Goal: Entertainment & Leisure: Browse casually

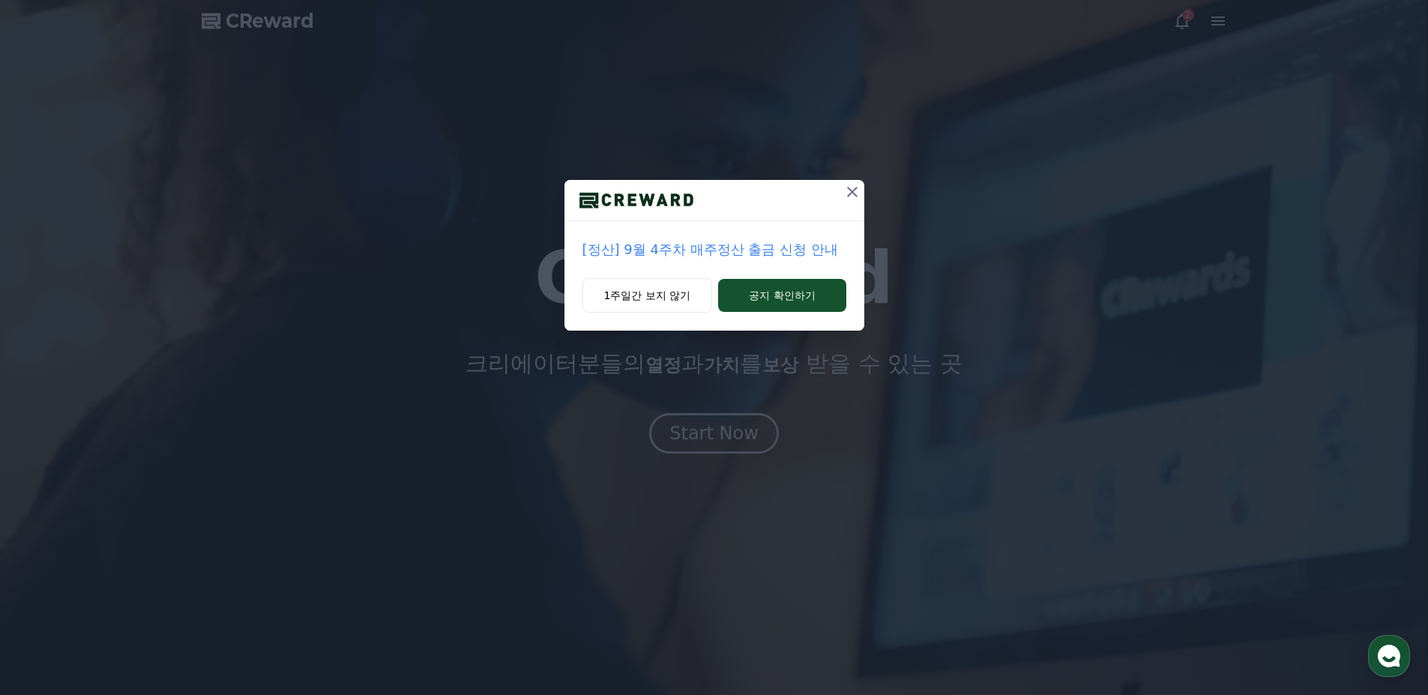
click at [852, 188] on icon at bounding box center [852, 192] width 18 height 18
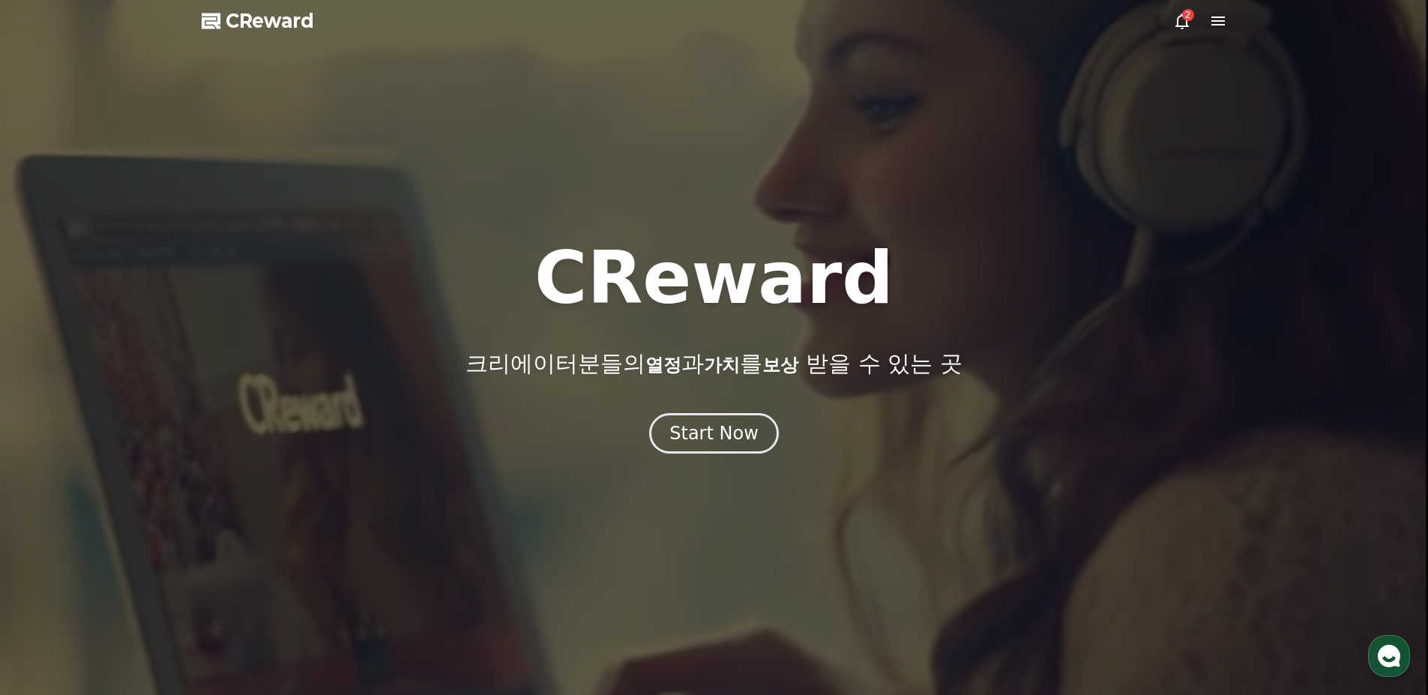
click at [1175, 30] on div at bounding box center [714, 347] width 1428 height 695
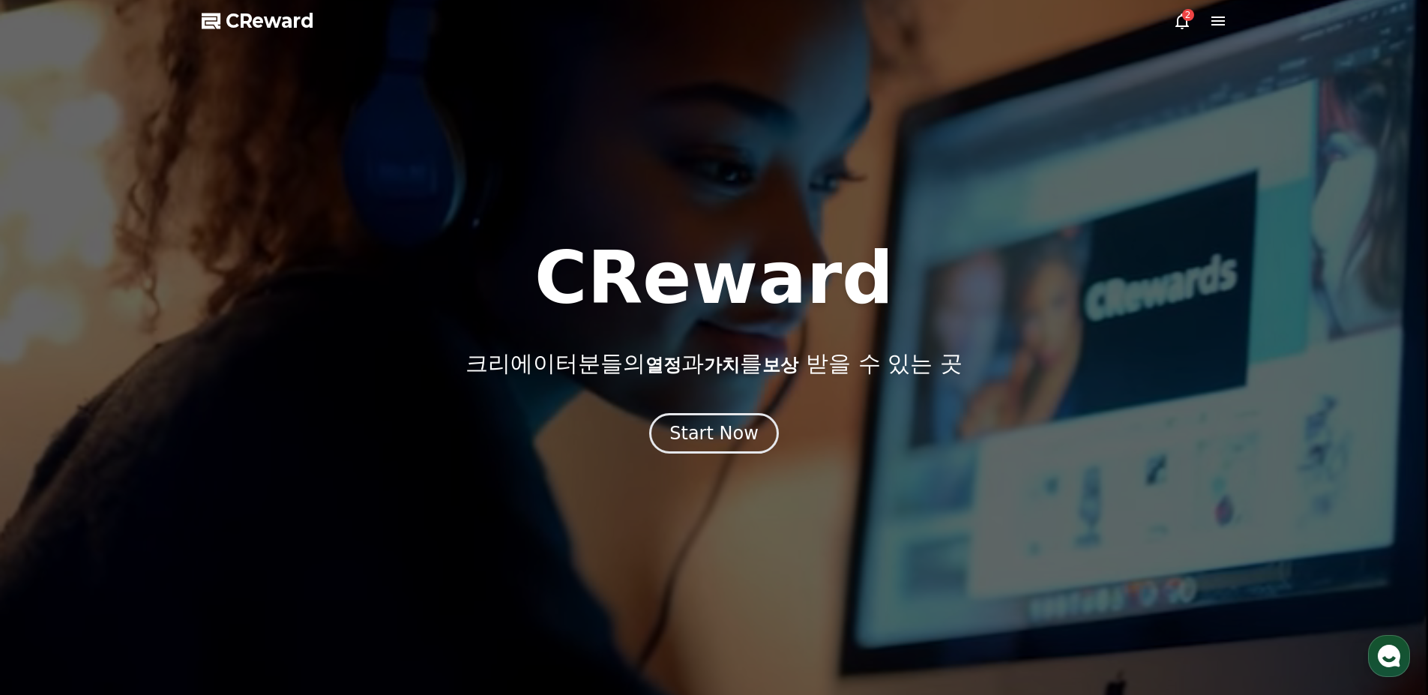
click at [1181, 16] on icon at bounding box center [1181, 21] width 13 height 16
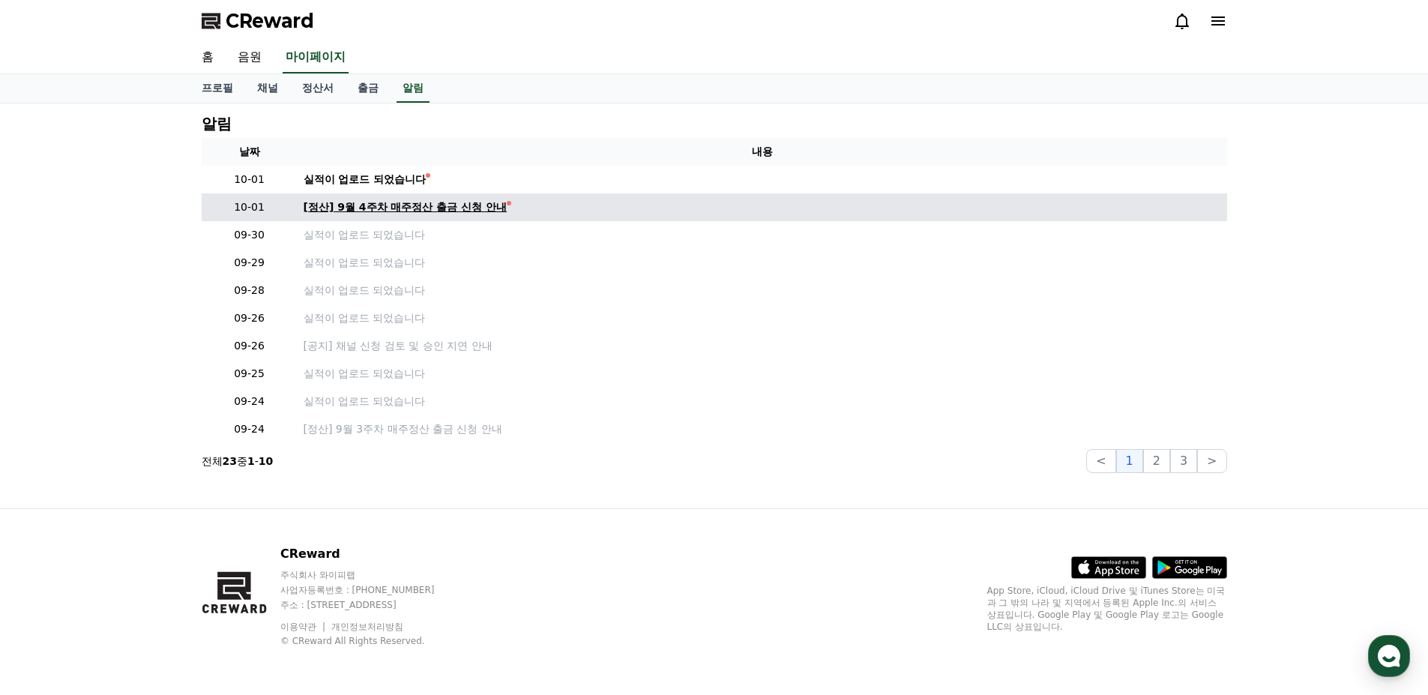
click at [379, 202] on div "[정산] 9월 4주차 매주정산 출금 신청 안내" at bounding box center [406, 207] width 204 height 16
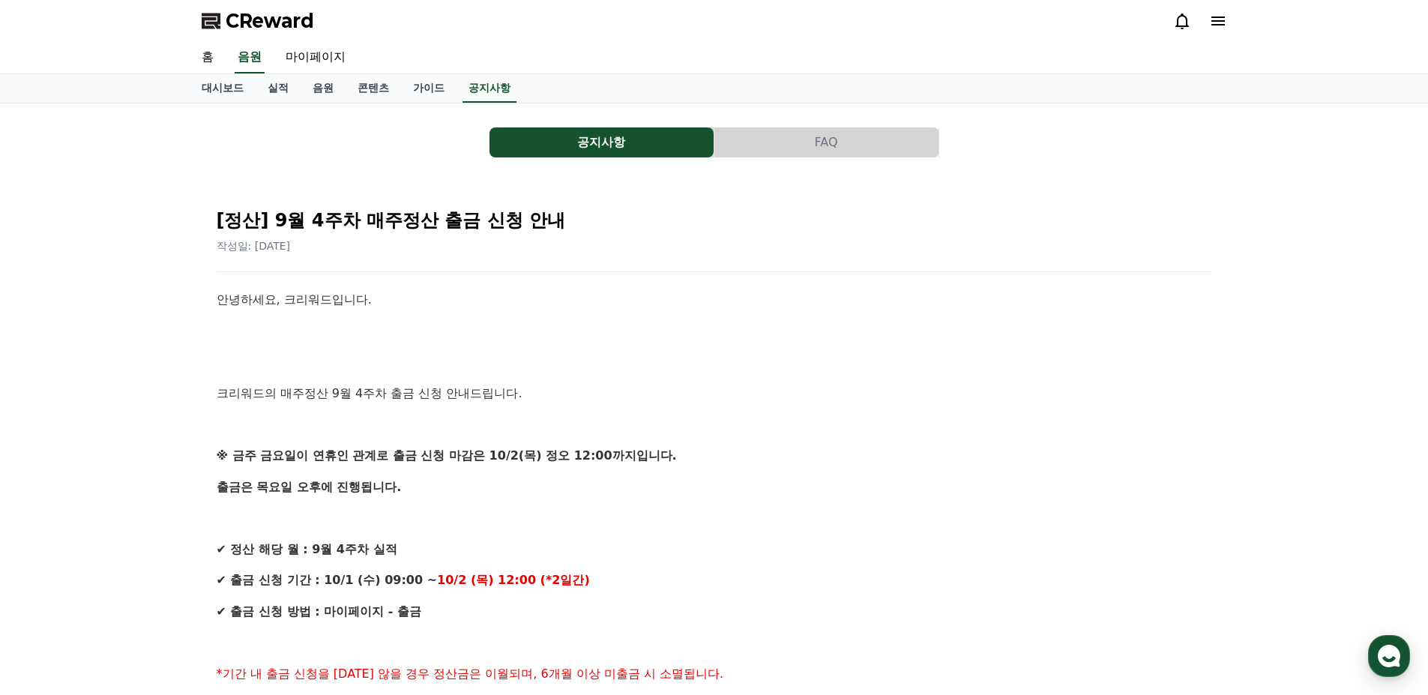
click at [1218, 24] on icon at bounding box center [1217, 20] width 13 height 9
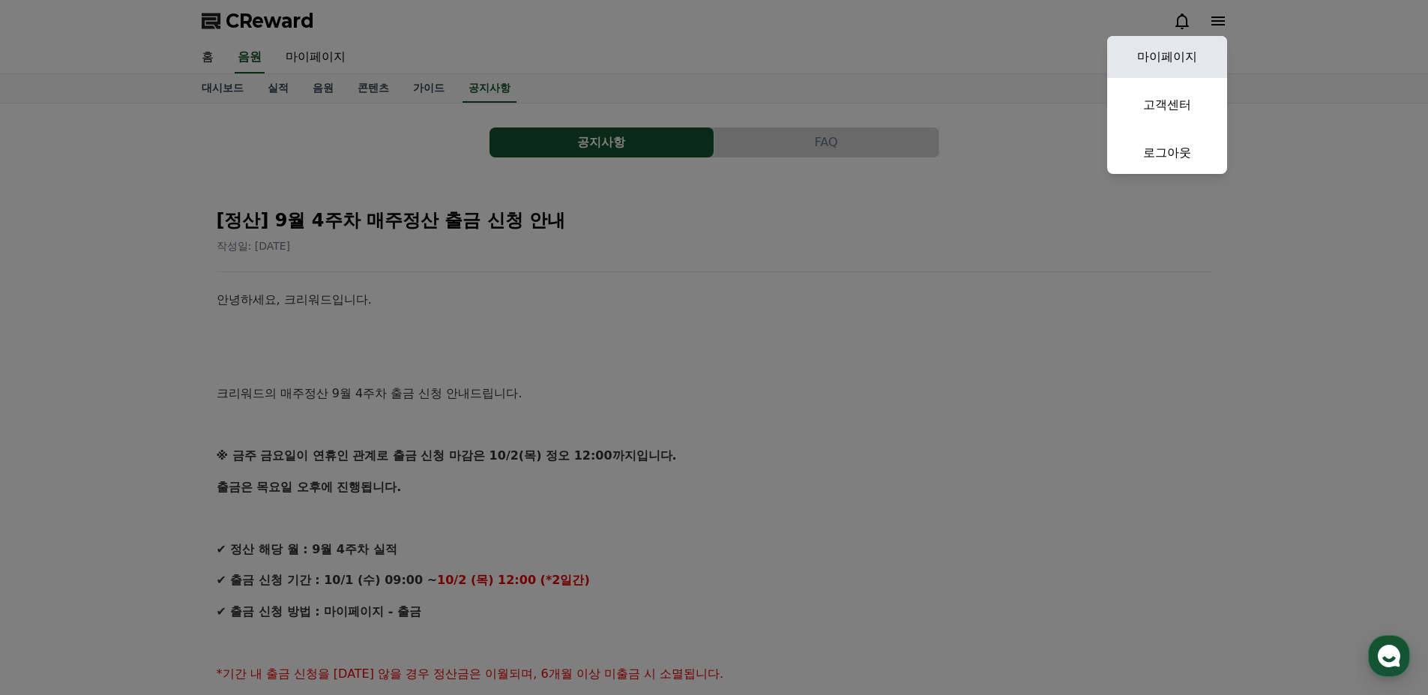
click at [1205, 43] on link "마이페이지" at bounding box center [1167, 57] width 120 height 42
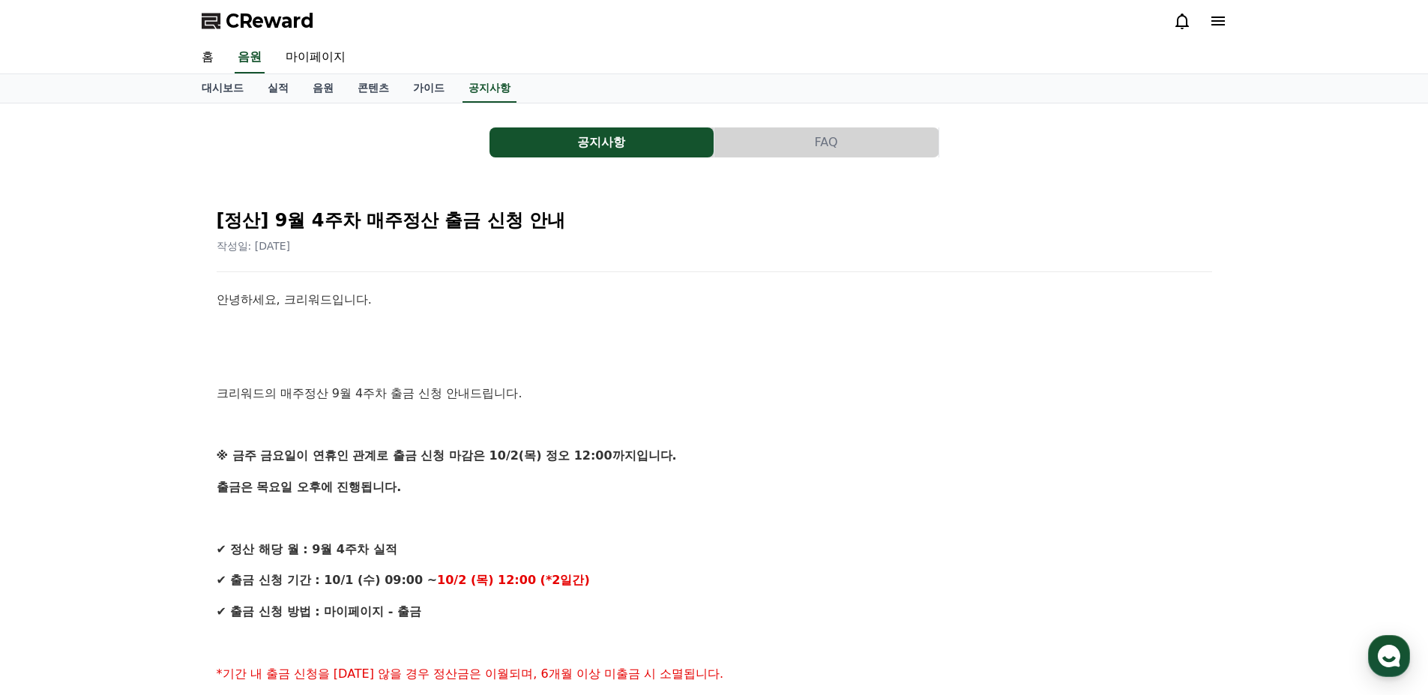
select select "**********"
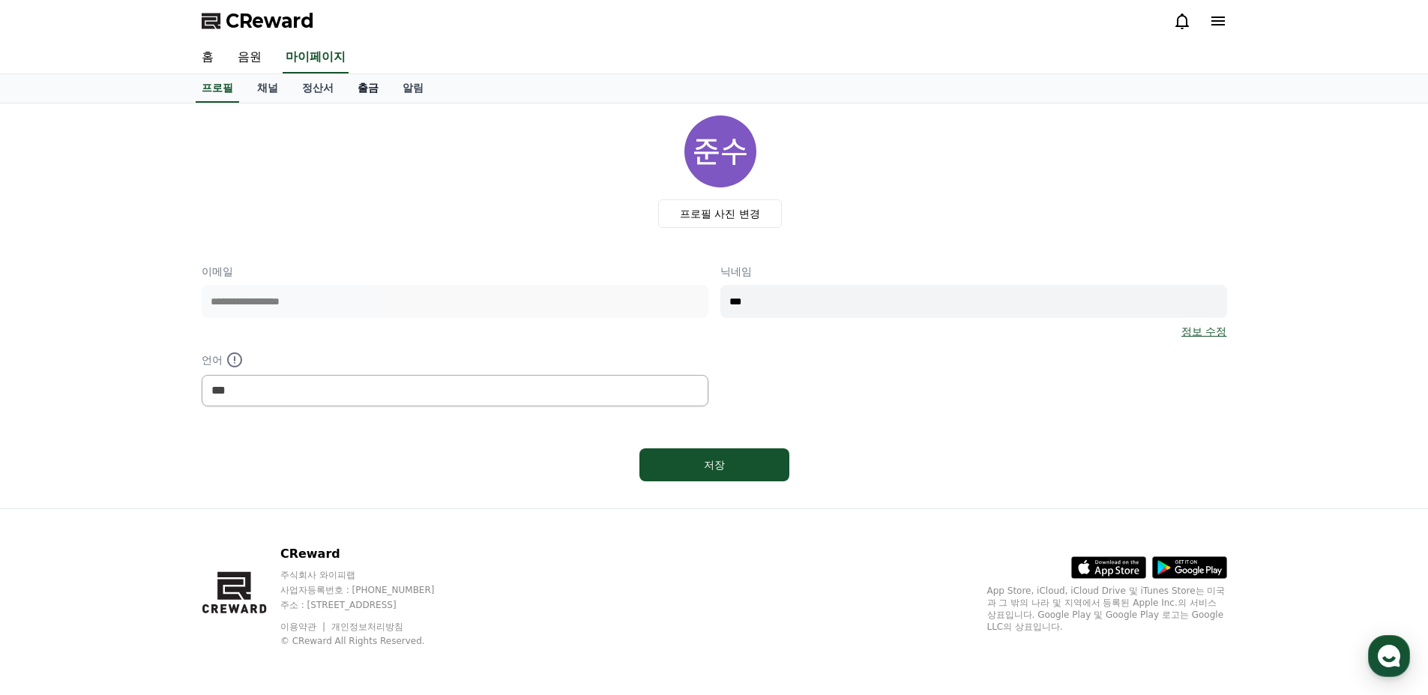
click at [358, 92] on link "출금" at bounding box center [368, 88] width 45 height 28
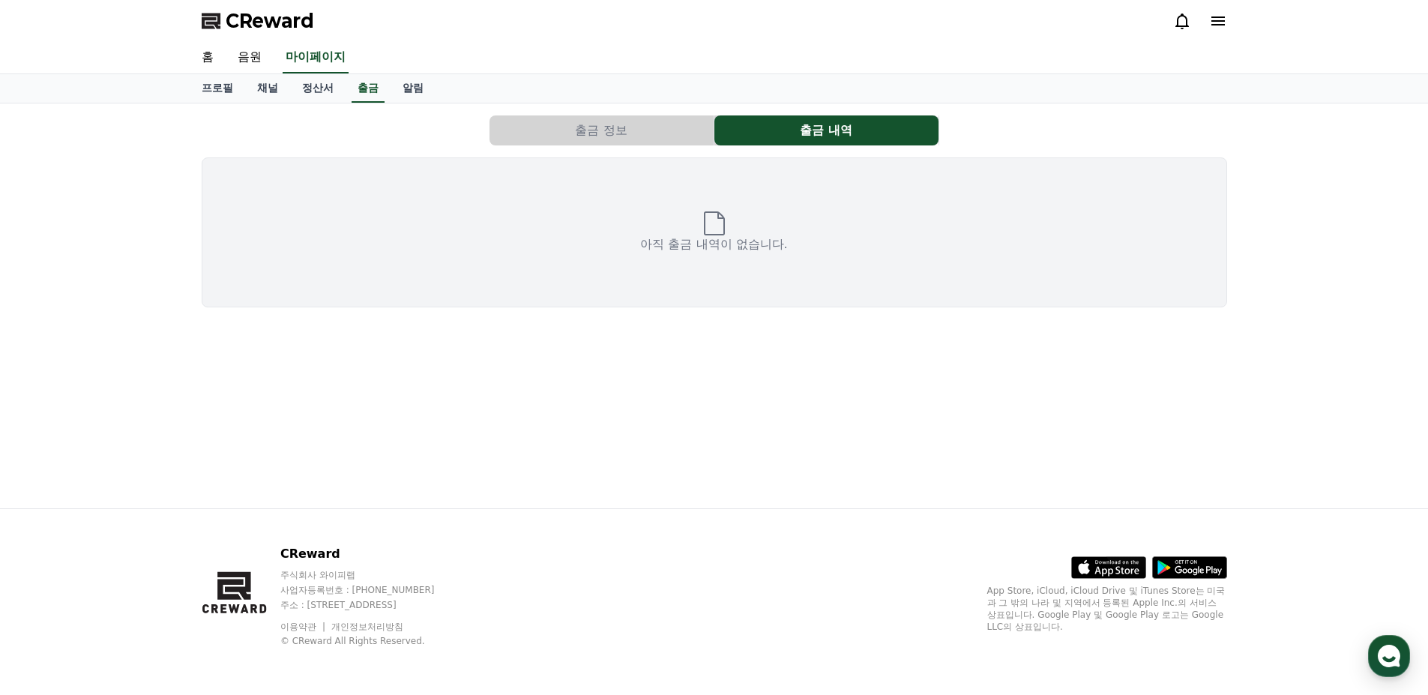
click at [612, 133] on button "출금 정보" at bounding box center [602, 130] width 224 height 30
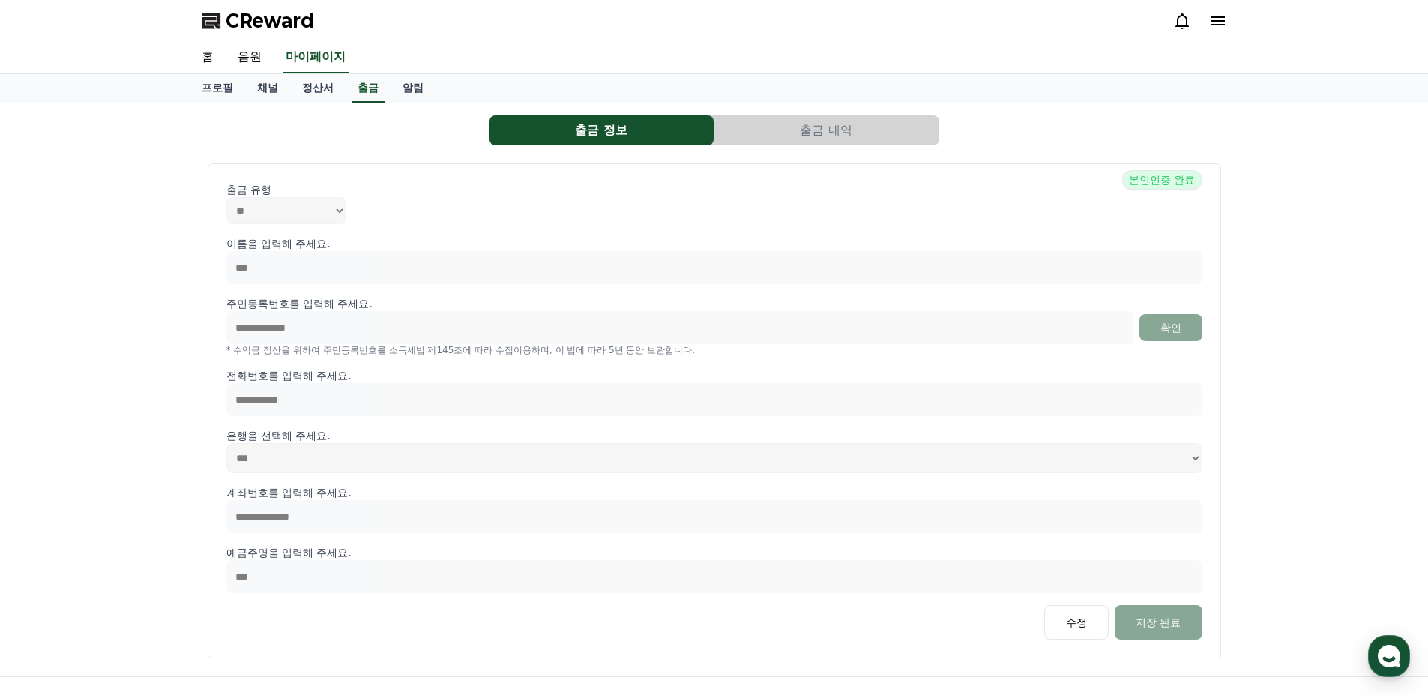
click at [804, 135] on button "출금 내역" at bounding box center [826, 130] width 224 height 30
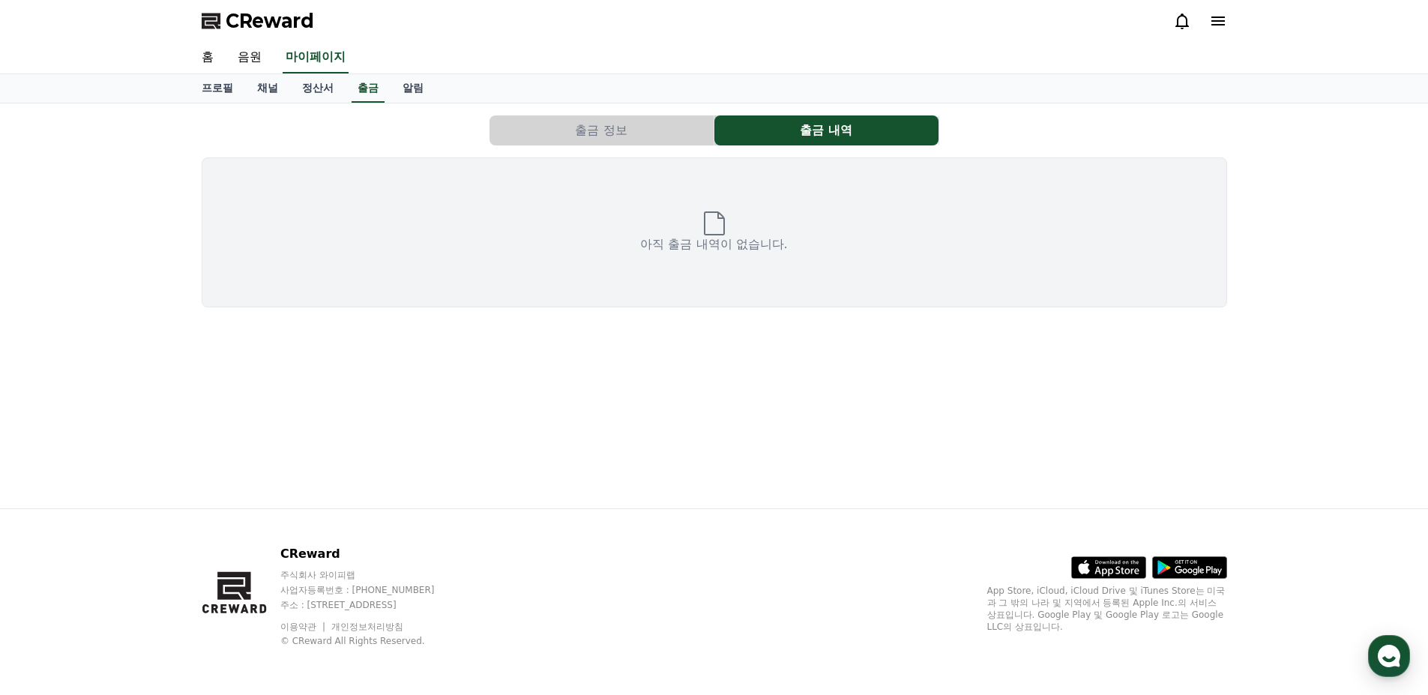
click at [700, 227] on div "아직 출금 내역이 없습니다." at bounding box center [715, 232] width 1026 height 150
click at [315, 90] on link "정산서" at bounding box center [317, 88] width 55 height 28
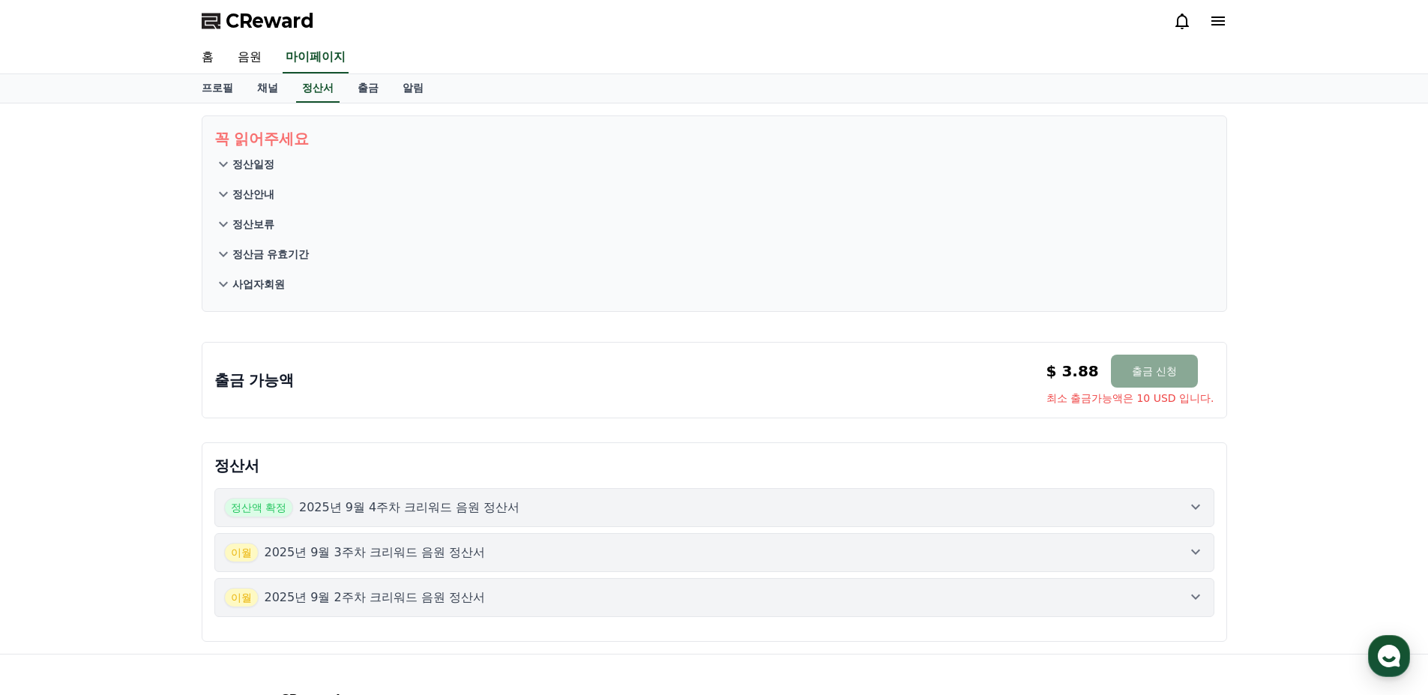
click at [228, 160] on icon at bounding box center [223, 164] width 18 height 18
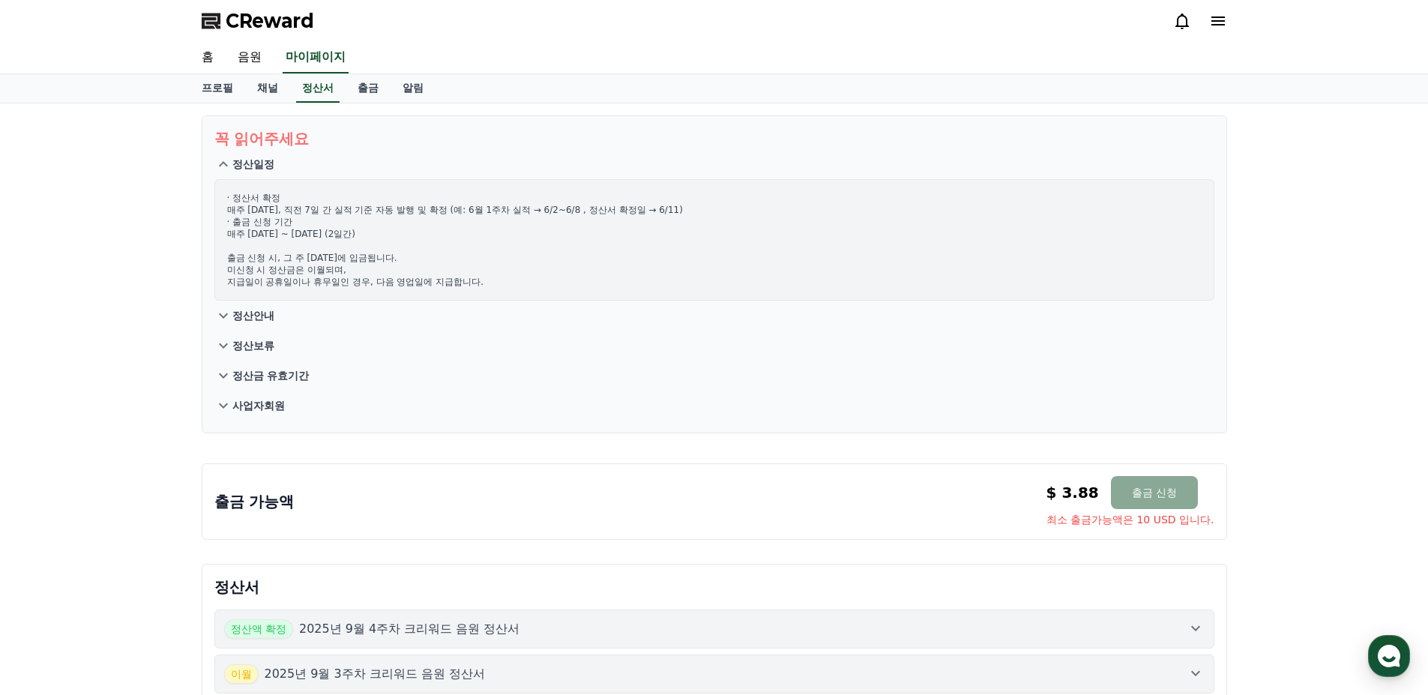
click at [228, 160] on icon at bounding box center [223, 164] width 18 height 18
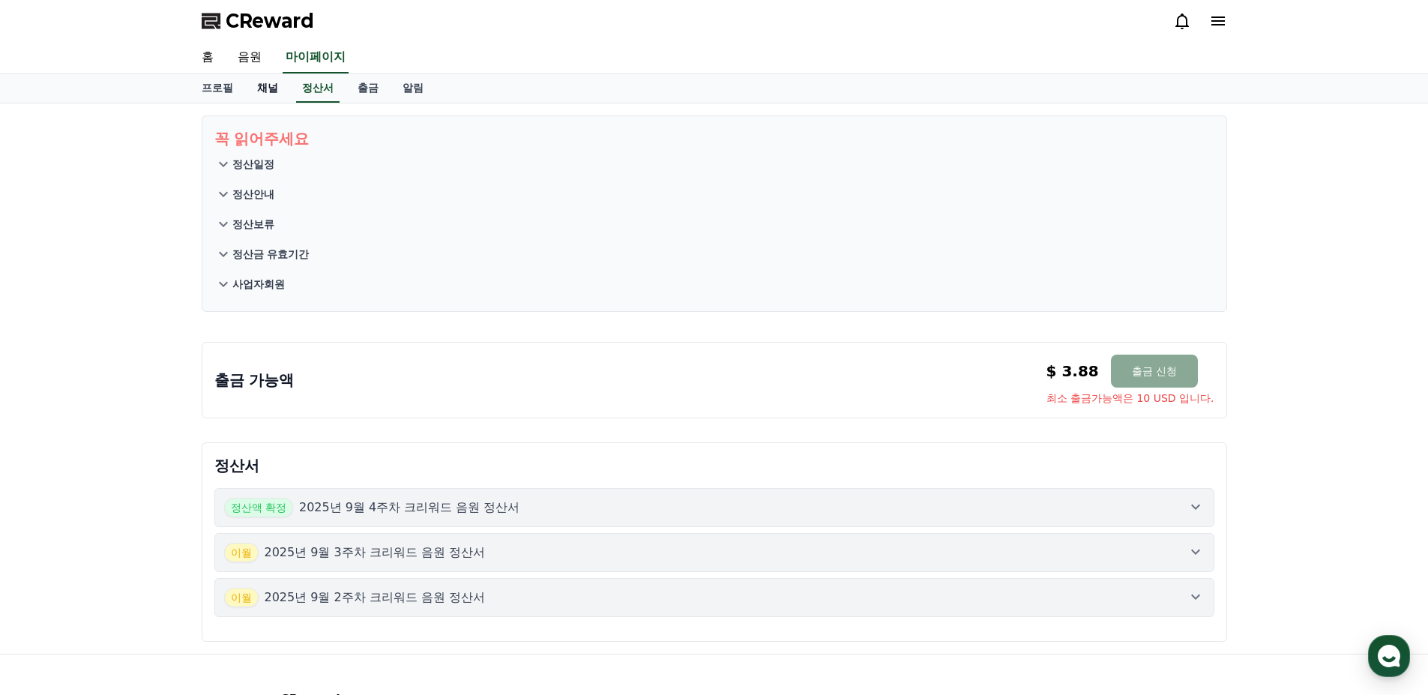
click at [264, 90] on link "채널" at bounding box center [267, 88] width 45 height 28
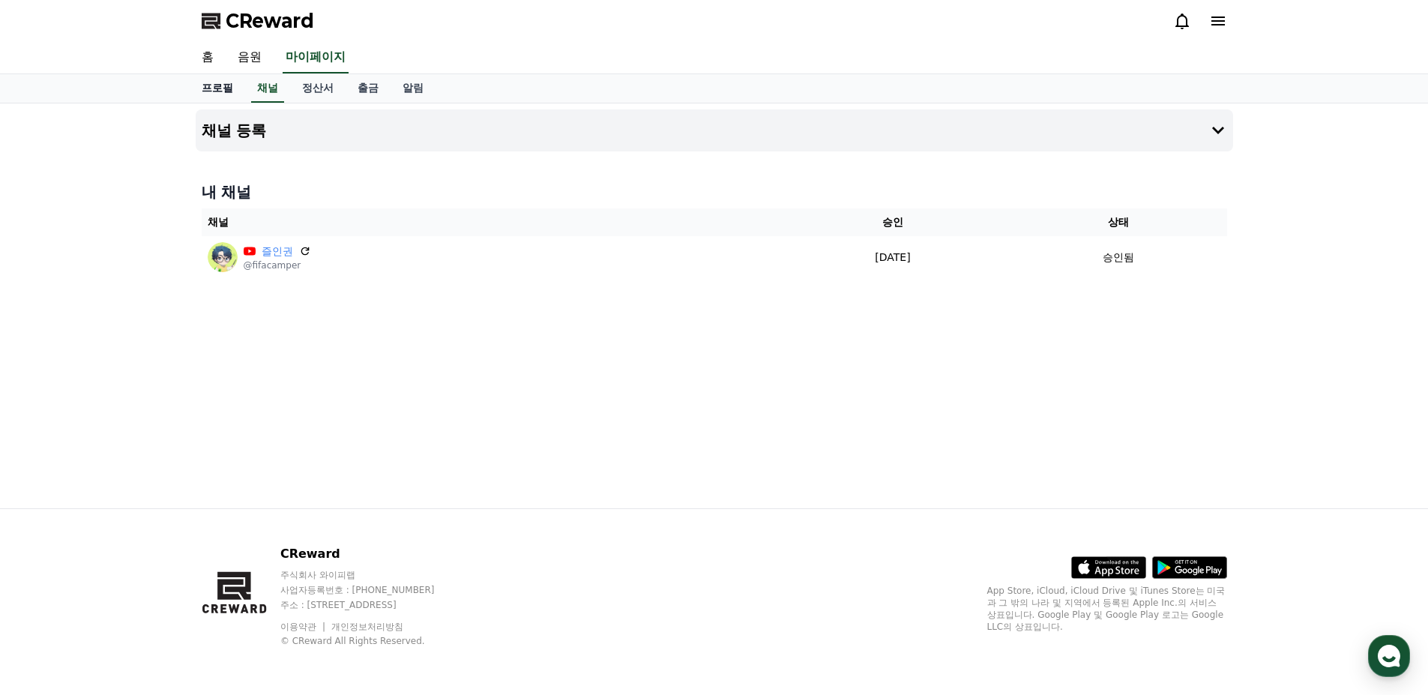
click at [212, 92] on link "프로필" at bounding box center [217, 88] width 55 height 28
select select "**********"
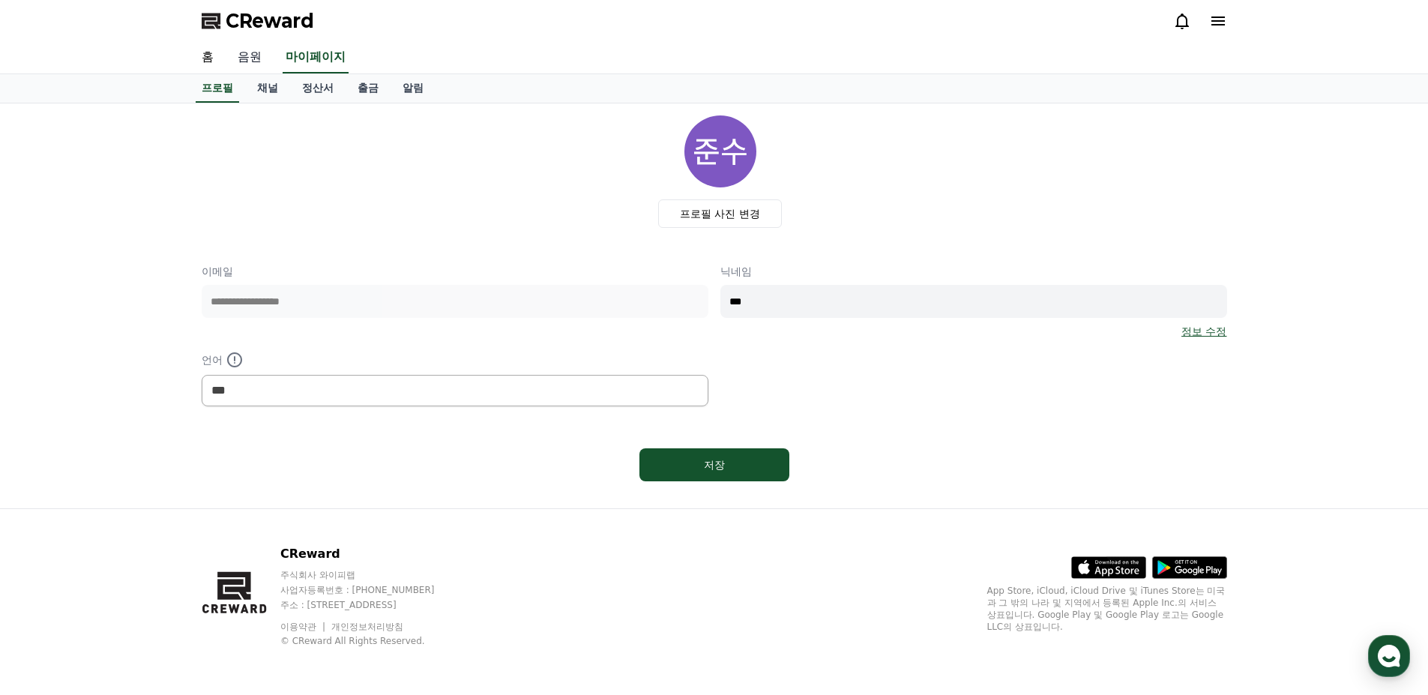
click at [247, 56] on link "음원" at bounding box center [250, 57] width 48 height 31
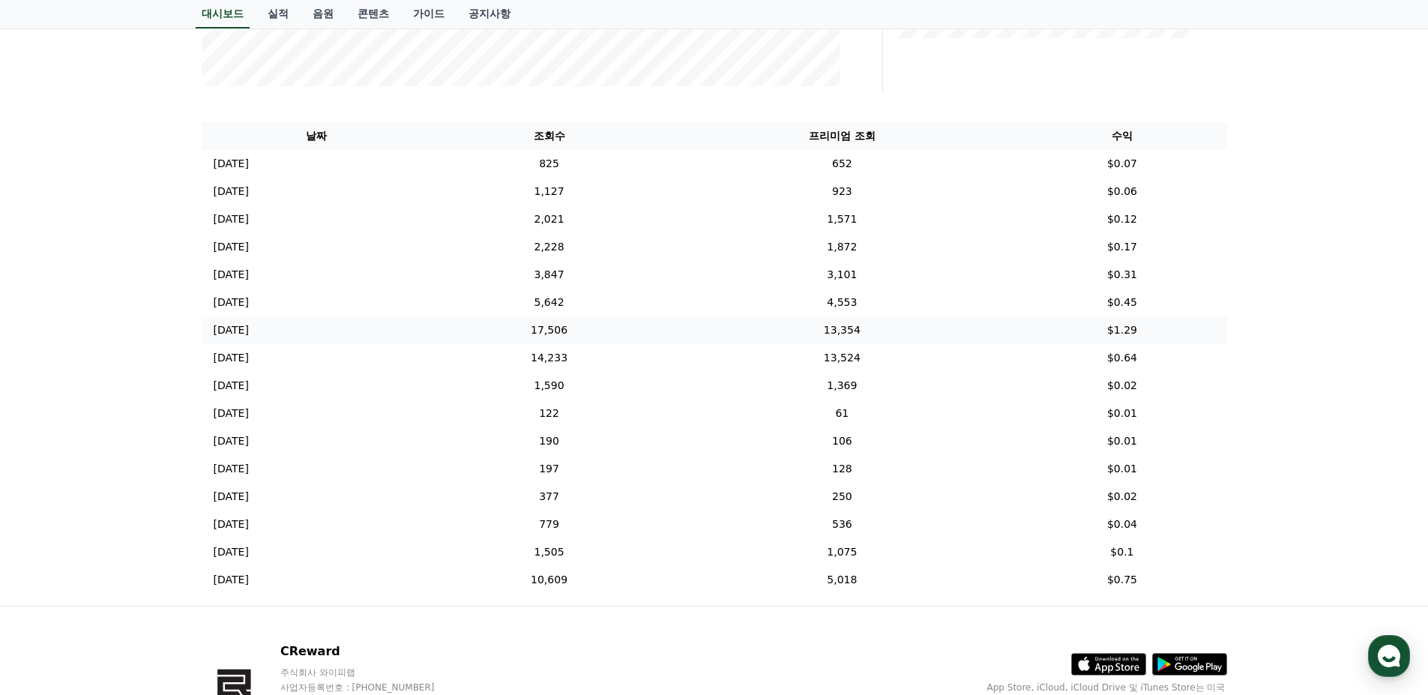
scroll to position [525, 0]
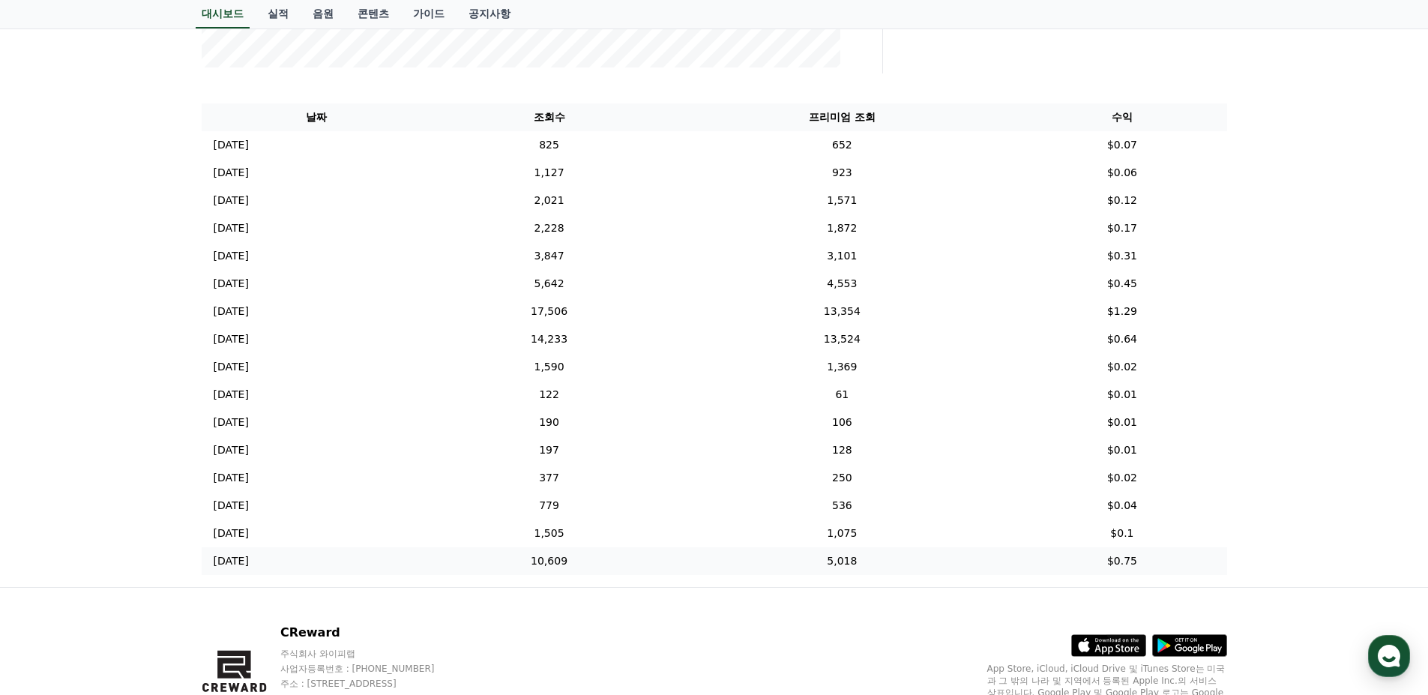
drag, startPoint x: 836, startPoint y: 151, endPoint x: 1162, endPoint y: 552, distance: 517.5
click at [1160, 552] on tbody "2025-09-29 09/29 825 652 $0.07 2025-09-28 09/28 1,127 923 $0.06 2025-09-27 09/2…" at bounding box center [715, 353] width 1026 height 444
click at [1319, 536] on div "**********" at bounding box center [714, 83] width 1428 height 1008
drag, startPoint x: 1255, startPoint y: 556, endPoint x: 378, endPoint y: 152, distance: 965.7
click at [378, 152] on div "**********" at bounding box center [714, 83] width 1428 height 1008
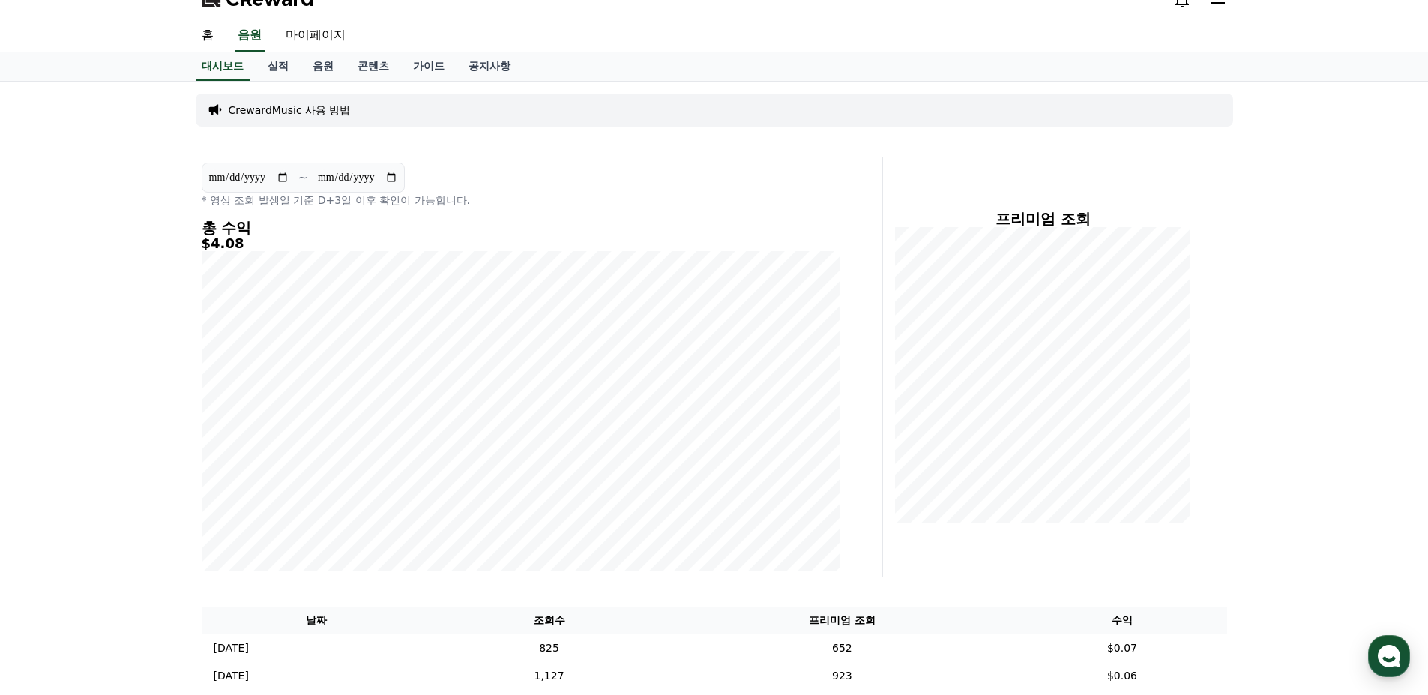
scroll to position [0, 0]
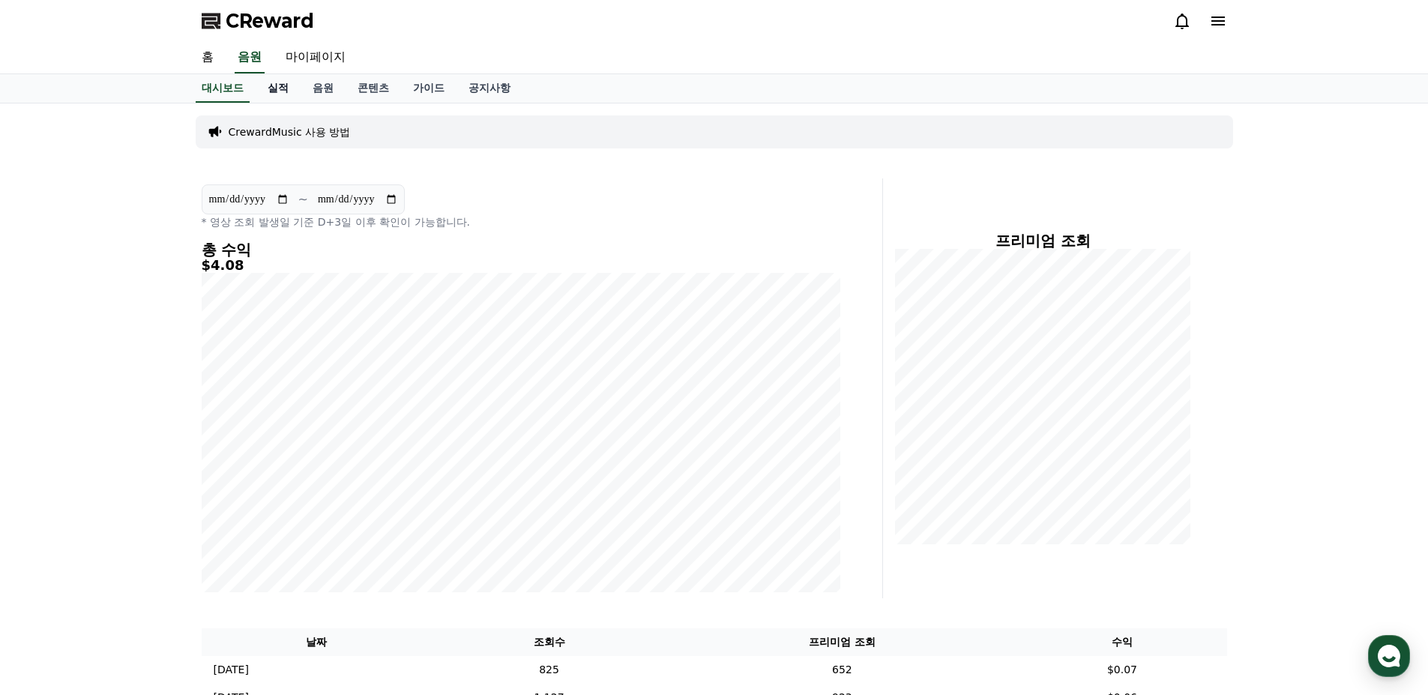
click at [281, 92] on link "실적" at bounding box center [278, 88] width 45 height 28
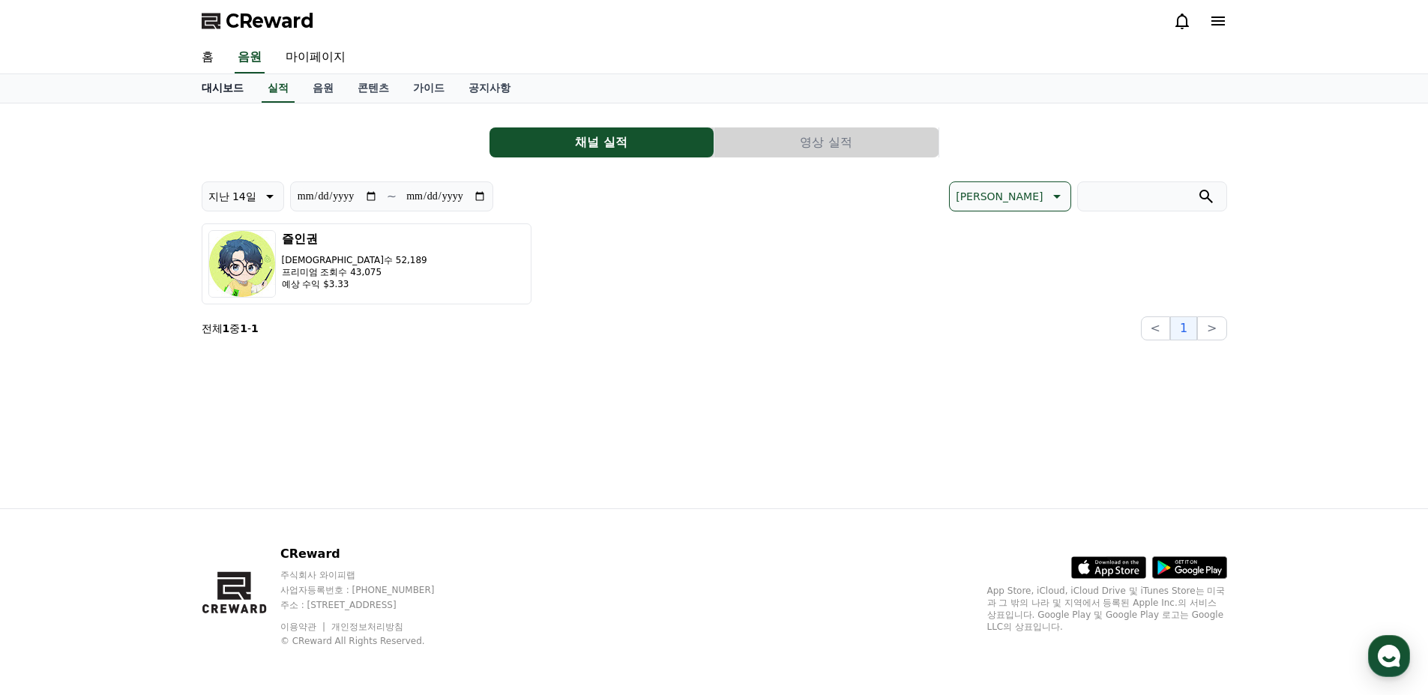
click at [225, 88] on link "대시보드" at bounding box center [223, 88] width 66 height 28
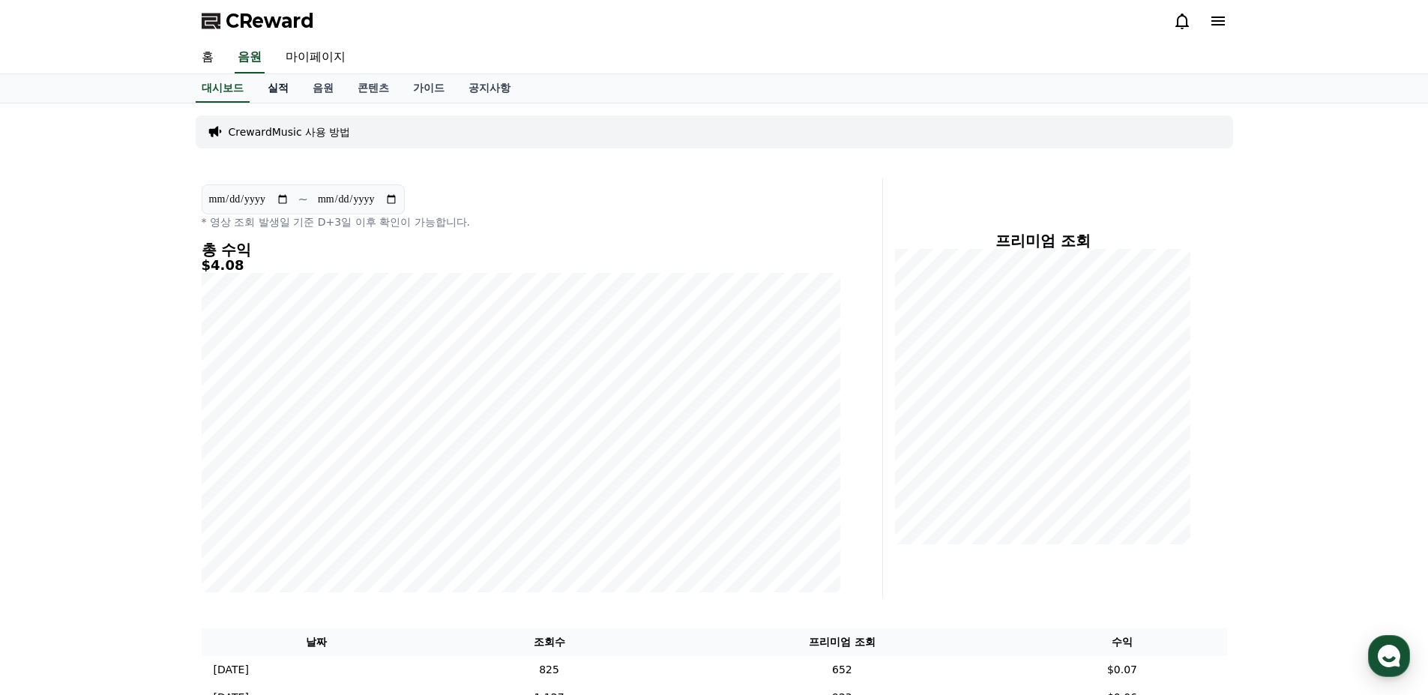
click at [283, 88] on link "실적" at bounding box center [278, 88] width 45 height 28
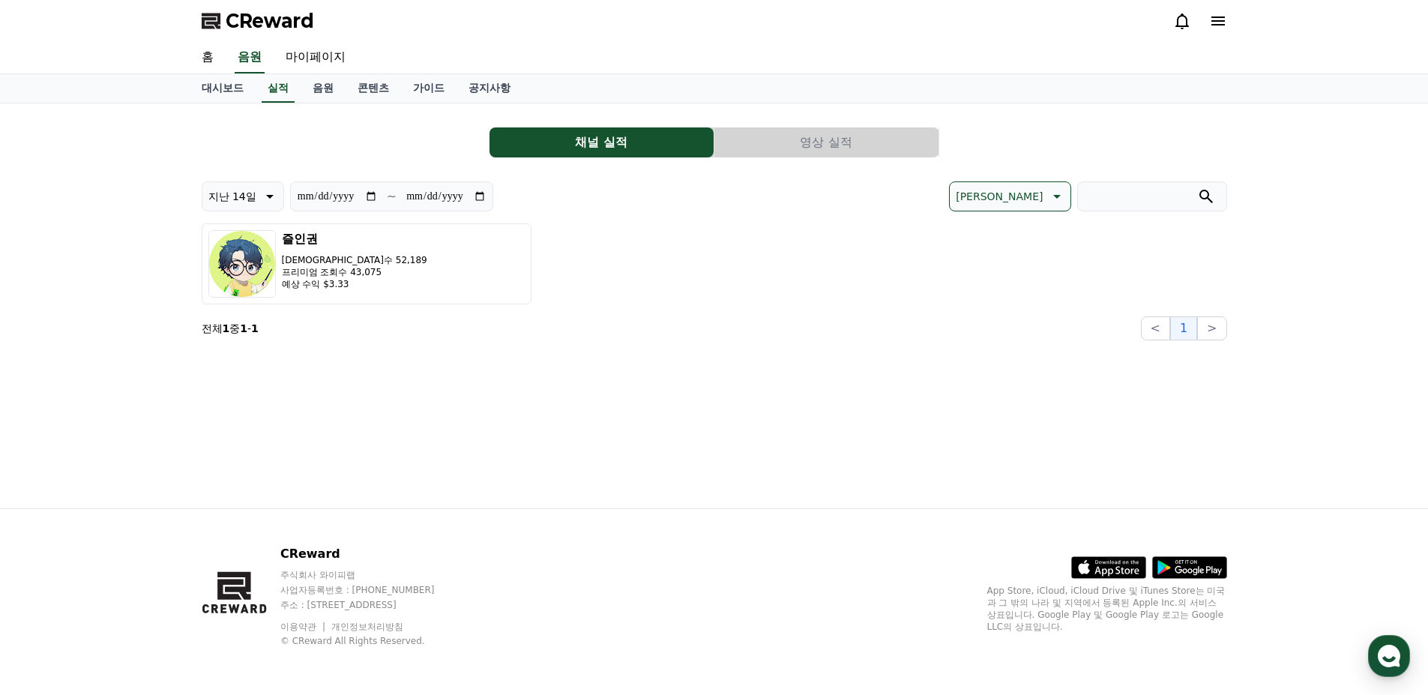
click at [795, 151] on button "영상 실적" at bounding box center [826, 142] width 224 height 30
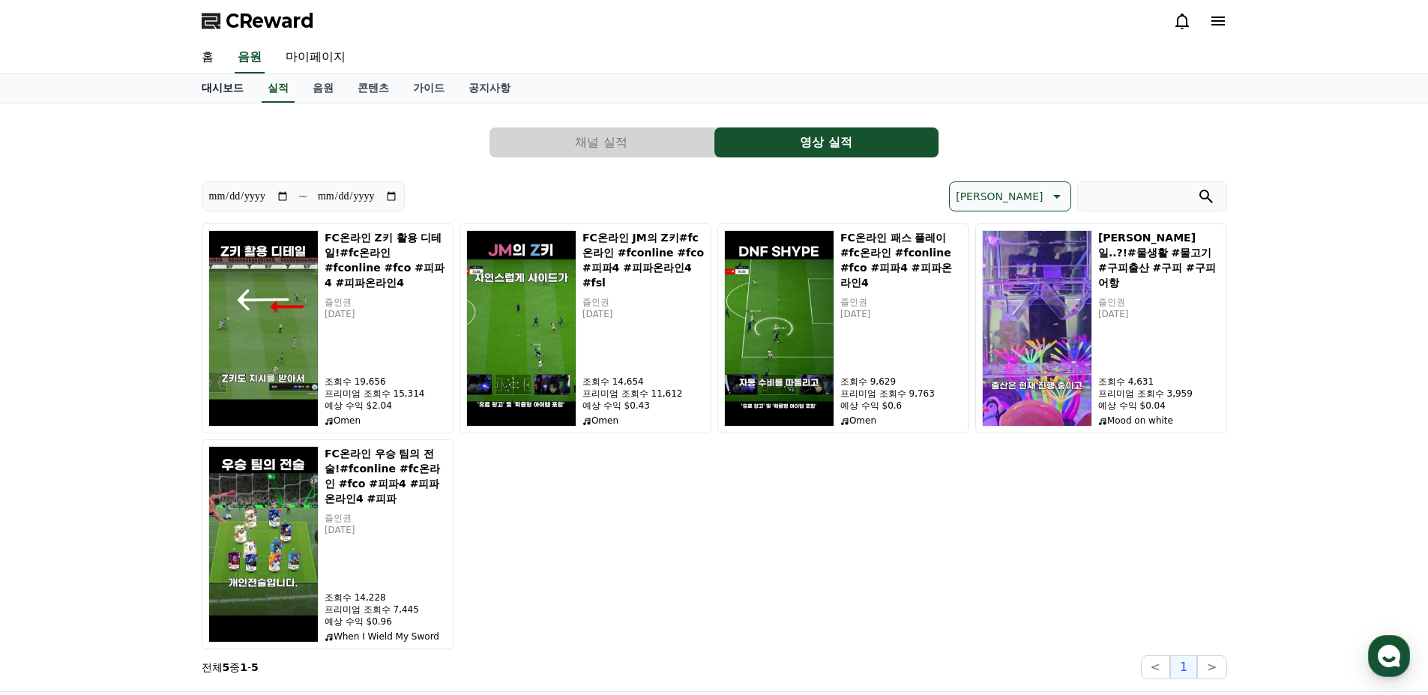
click at [214, 88] on link "대시보드" at bounding box center [223, 88] width 66 height 28
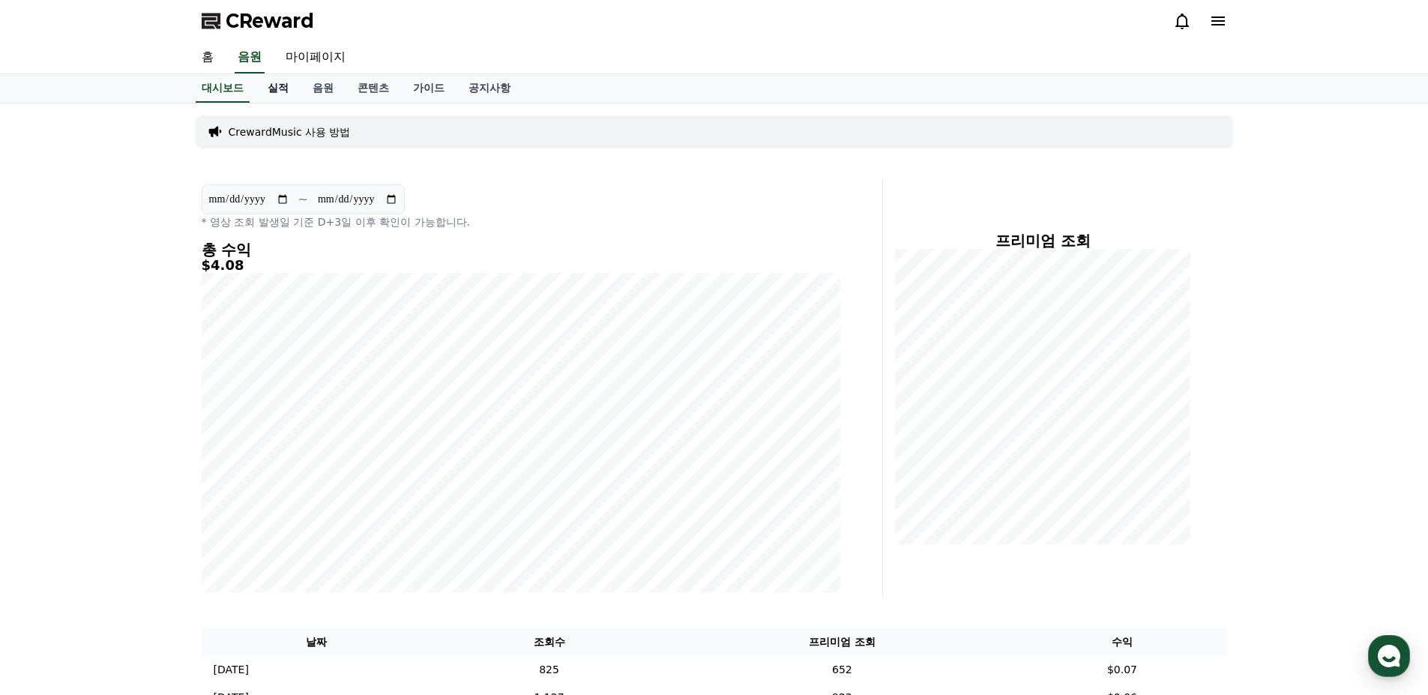
click at [279, 84] on link "실적" at bounding box center [278, 88] width 45 height 28
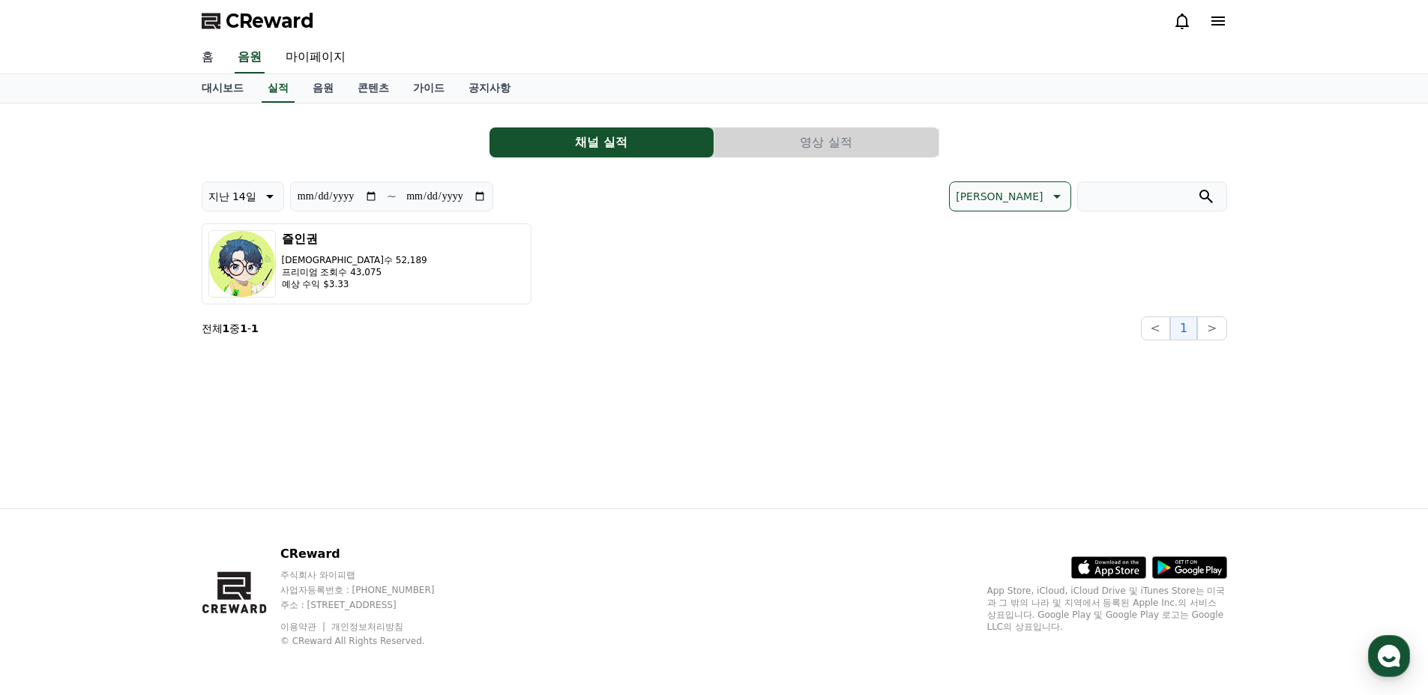
click at [193, 55] on link "홈" at bounding box center [208, 57] width 36 height 31
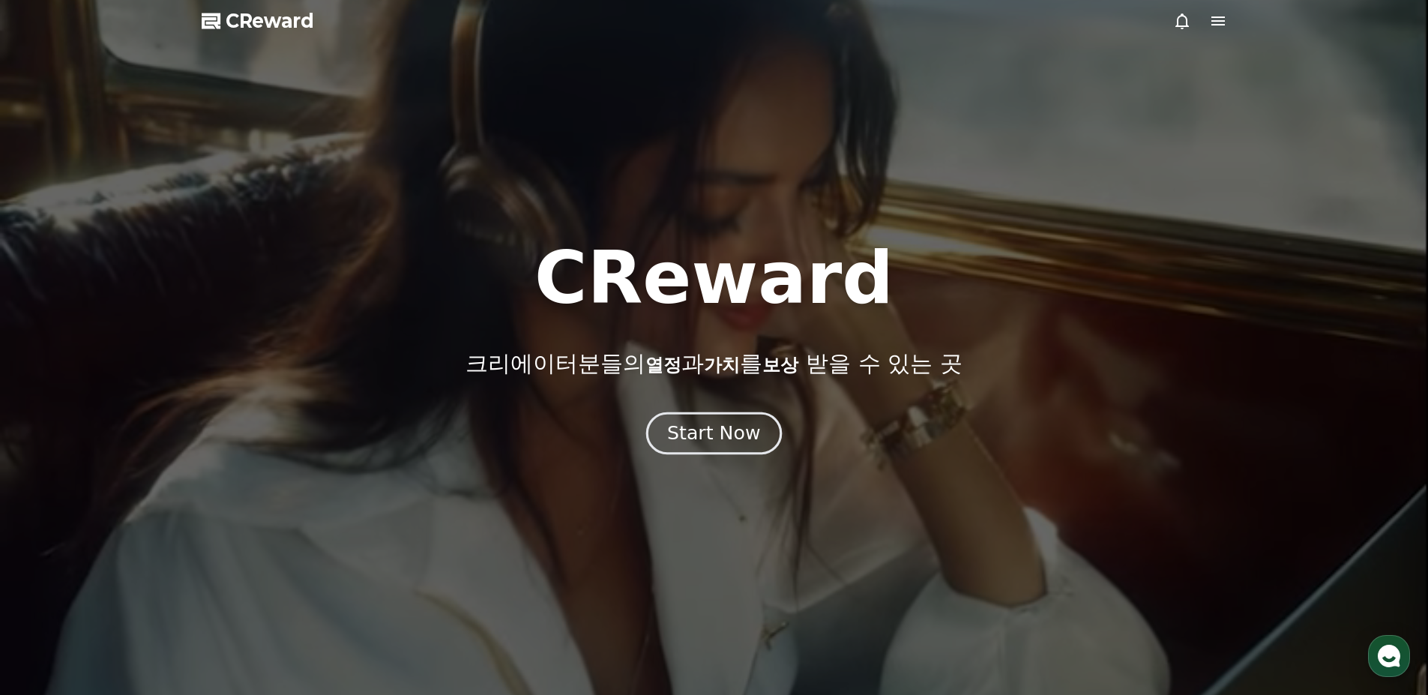
click at [692, 421] on button "Start Now" at bounding box center [714, 433] width 136 height 43
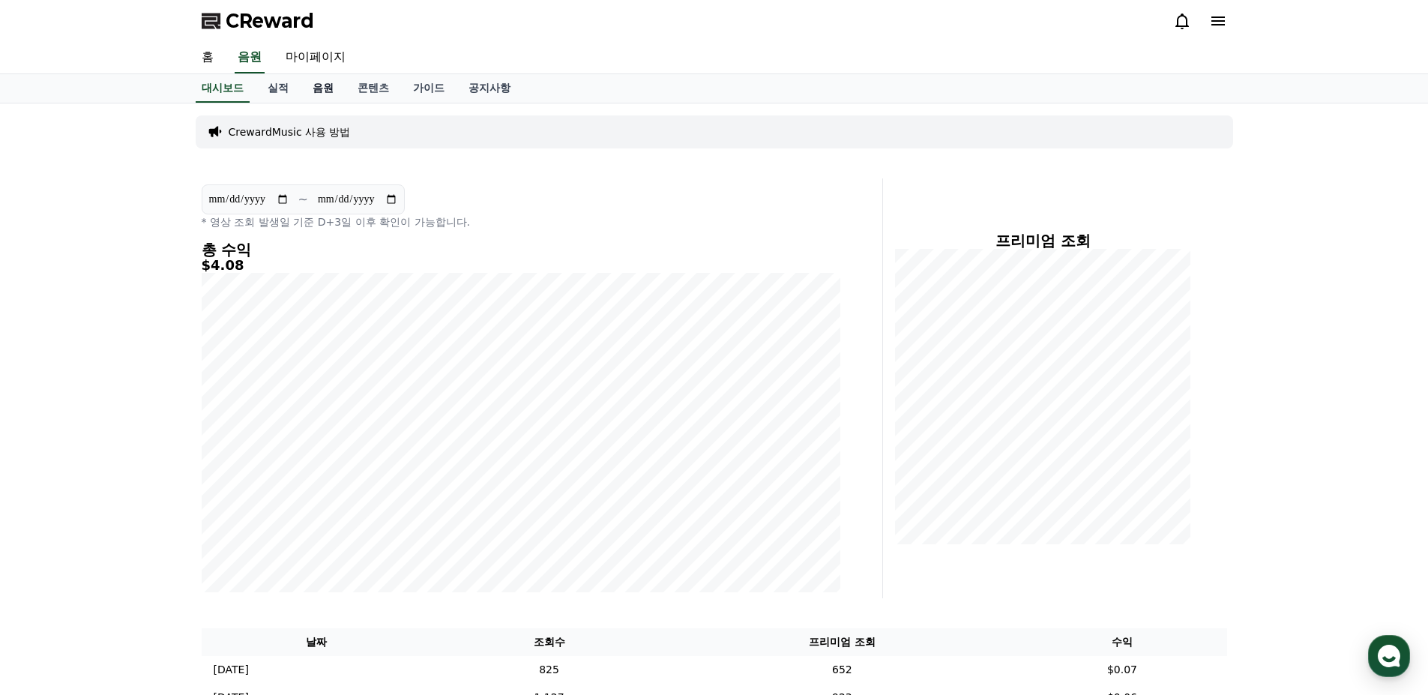
click at [322, 88] on link "음원" at bounding box center [323, 88] width 45 height 28
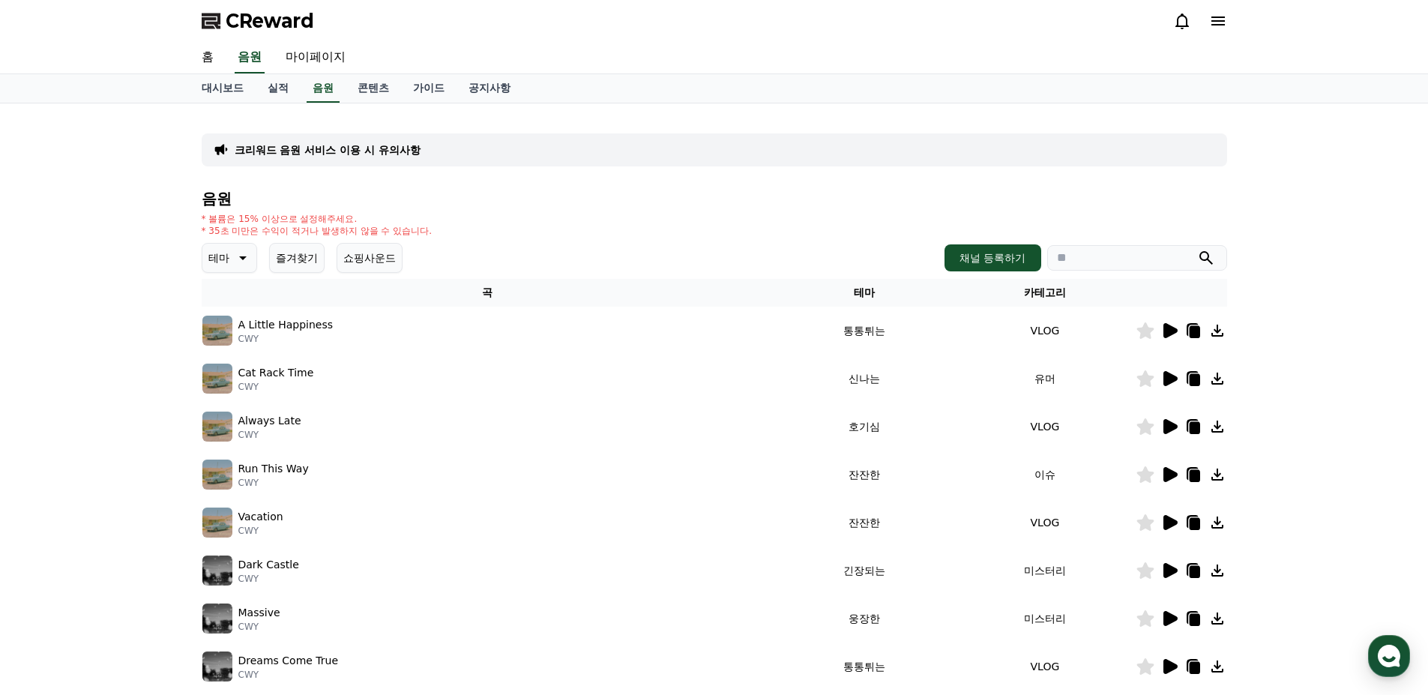
click at [229, 265] on button "테마" at bounding box center [229, 258] width 55 height 30
click at [242, 340] on button "환상적인" at bounding box center [231, 336] width 54 height 33
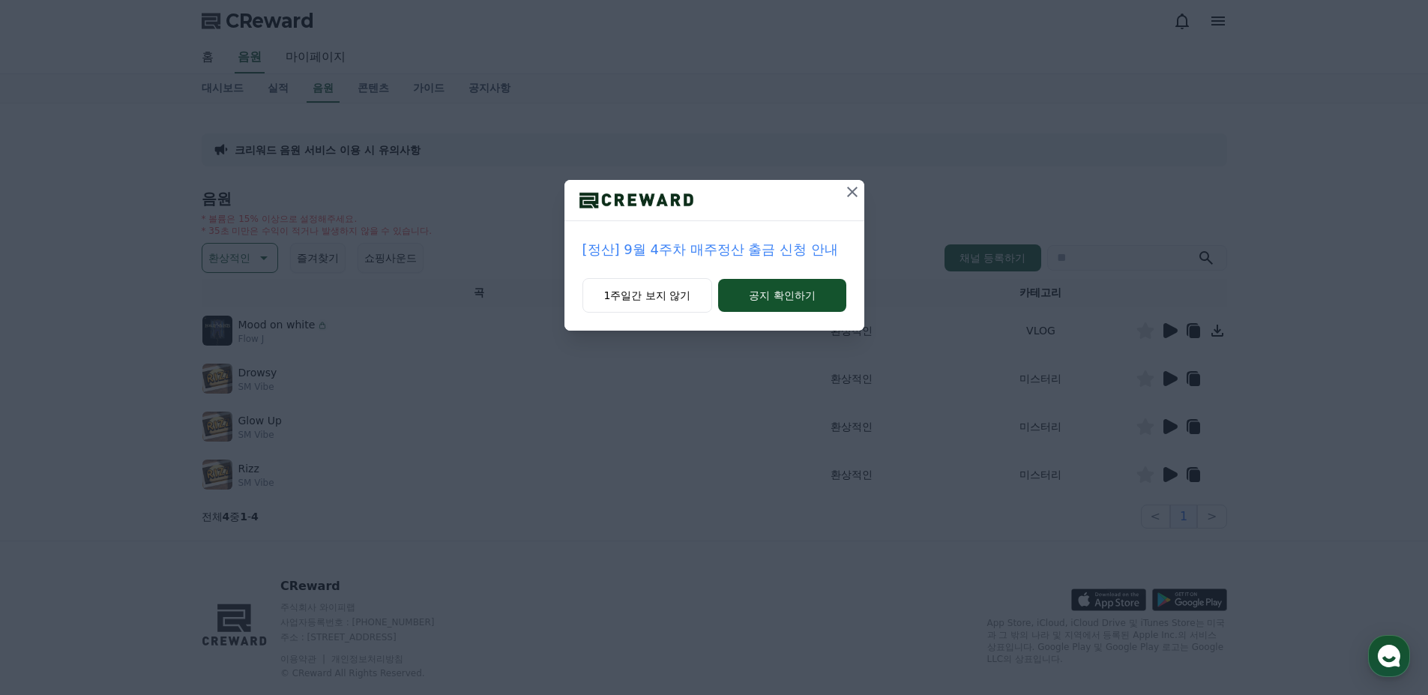
click at [849, 198] on icon at bounding box center [852, 192] width 18 height 18
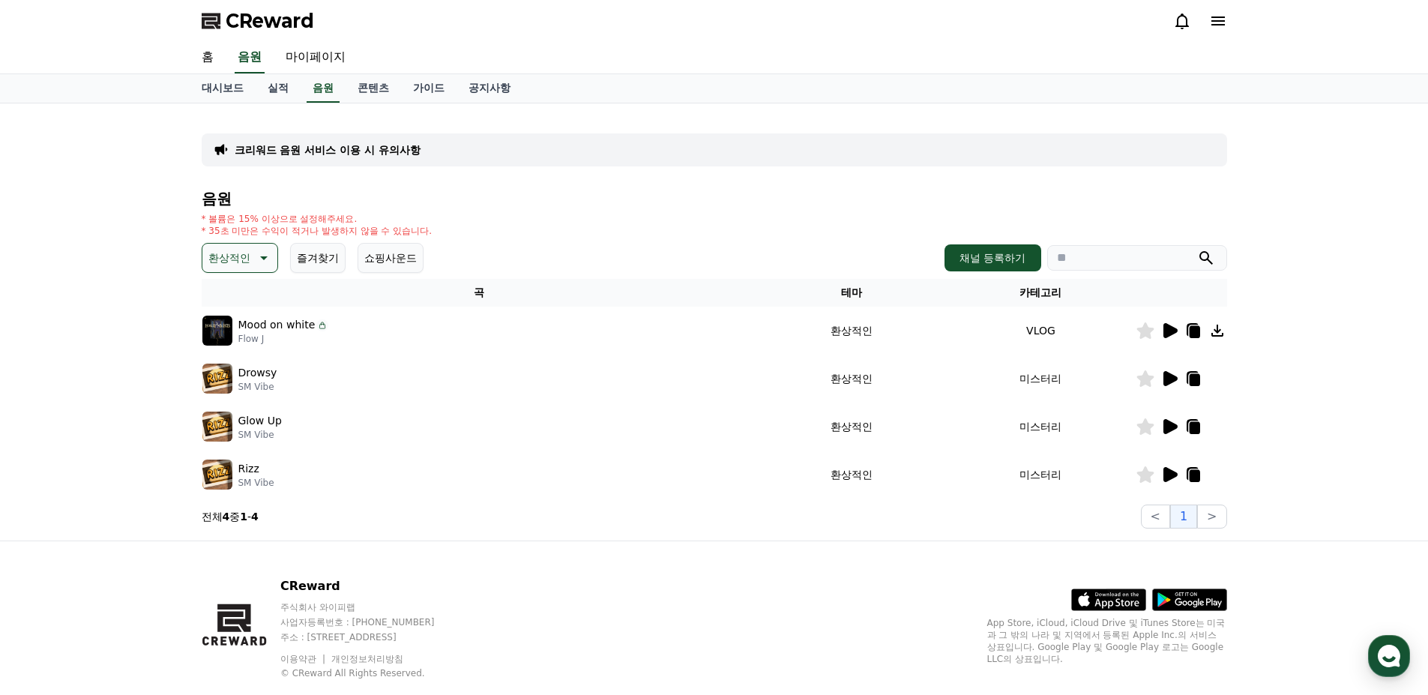
click at [1175, 331] on icon at bounding box center [1170, 330] width 14 height 15
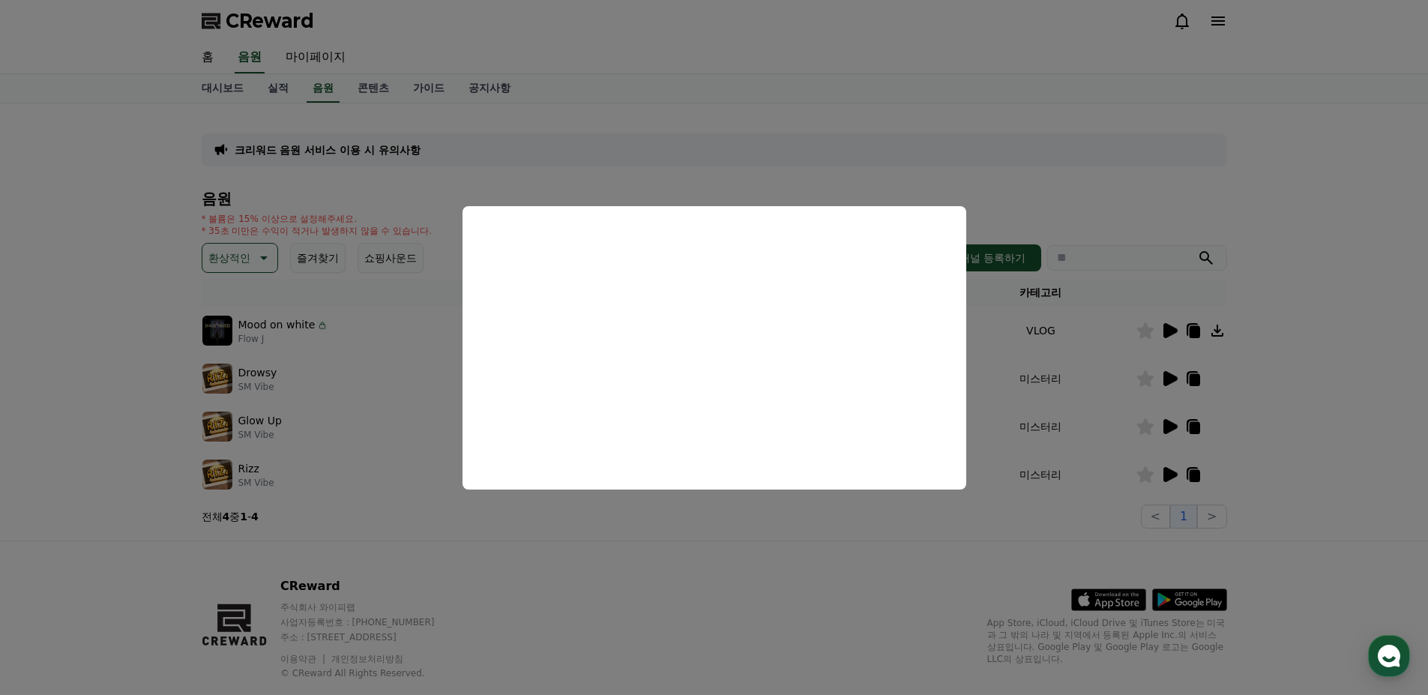
click at [1169, 381] on button "close modal" at bounding box center [714, 347] width 1428 height 695
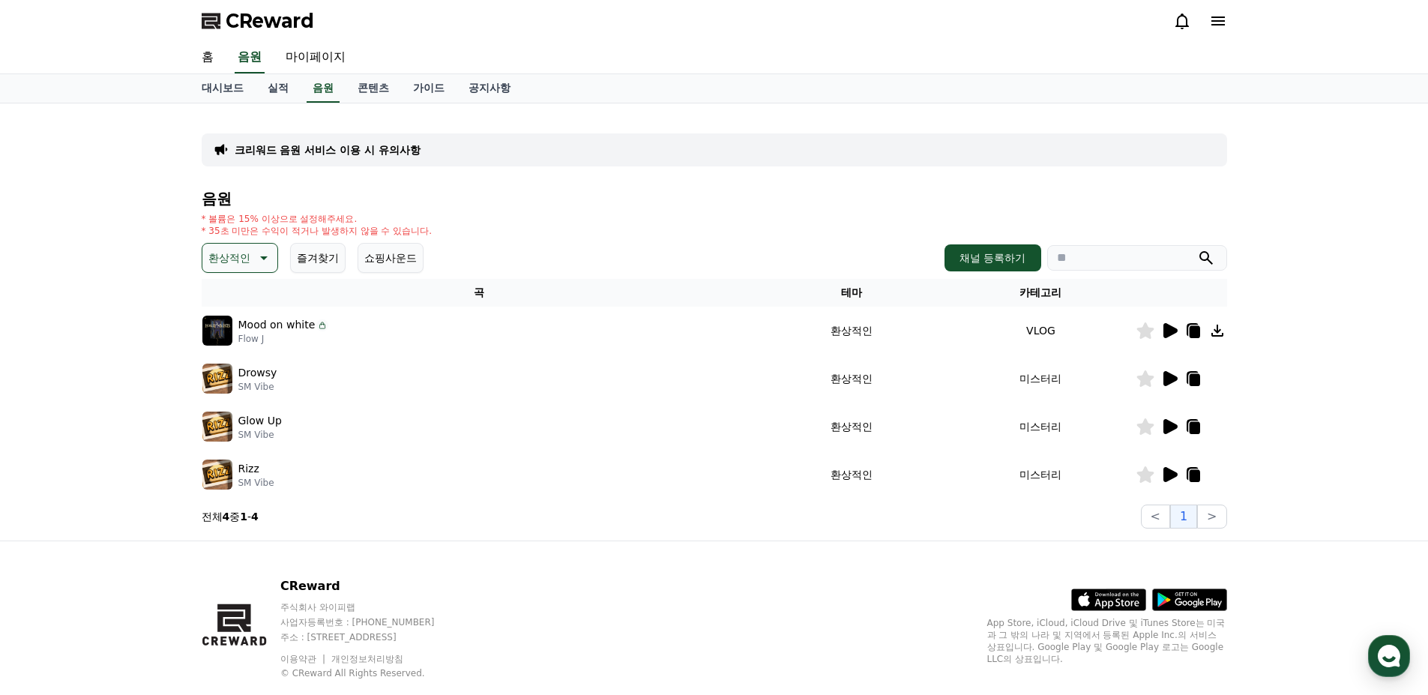
click at [1164, 381] on icon at bounding box center [1170, 378] width 14 height 15
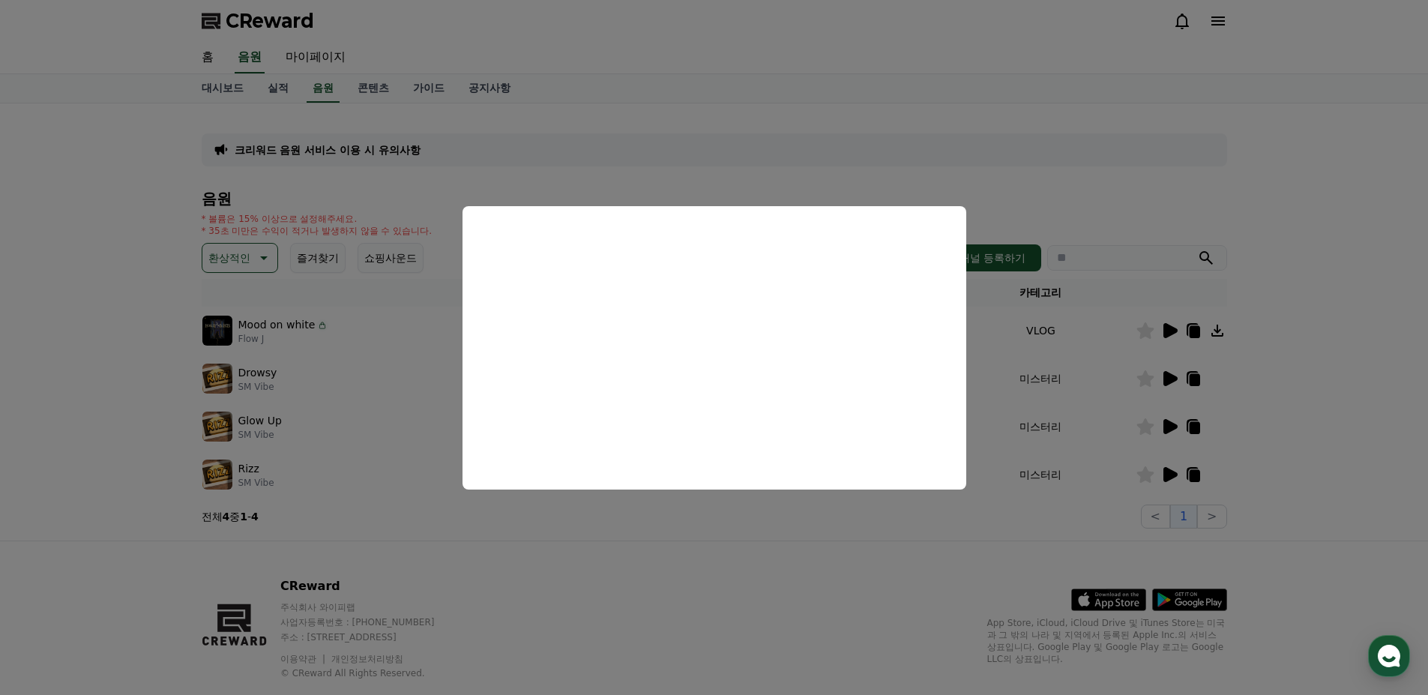
click at [1165, 429] on button "close modal" at bounding box center [714, 347] width 1428 height 695
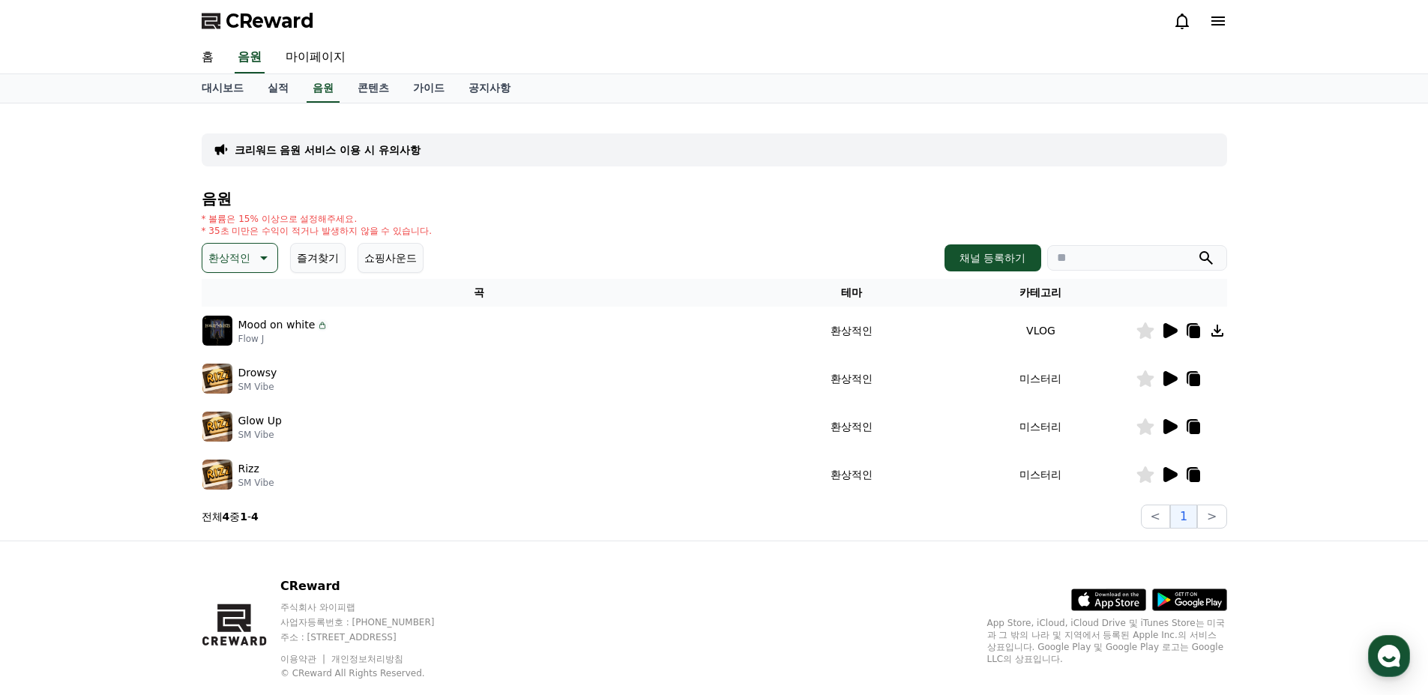
click at [252, 254] on button "환상적인" at bounding box center [240, 258] width 76 height 30
click at [235, 308] on button "밝은" at bounding box center [220, 303] width 33 height 33
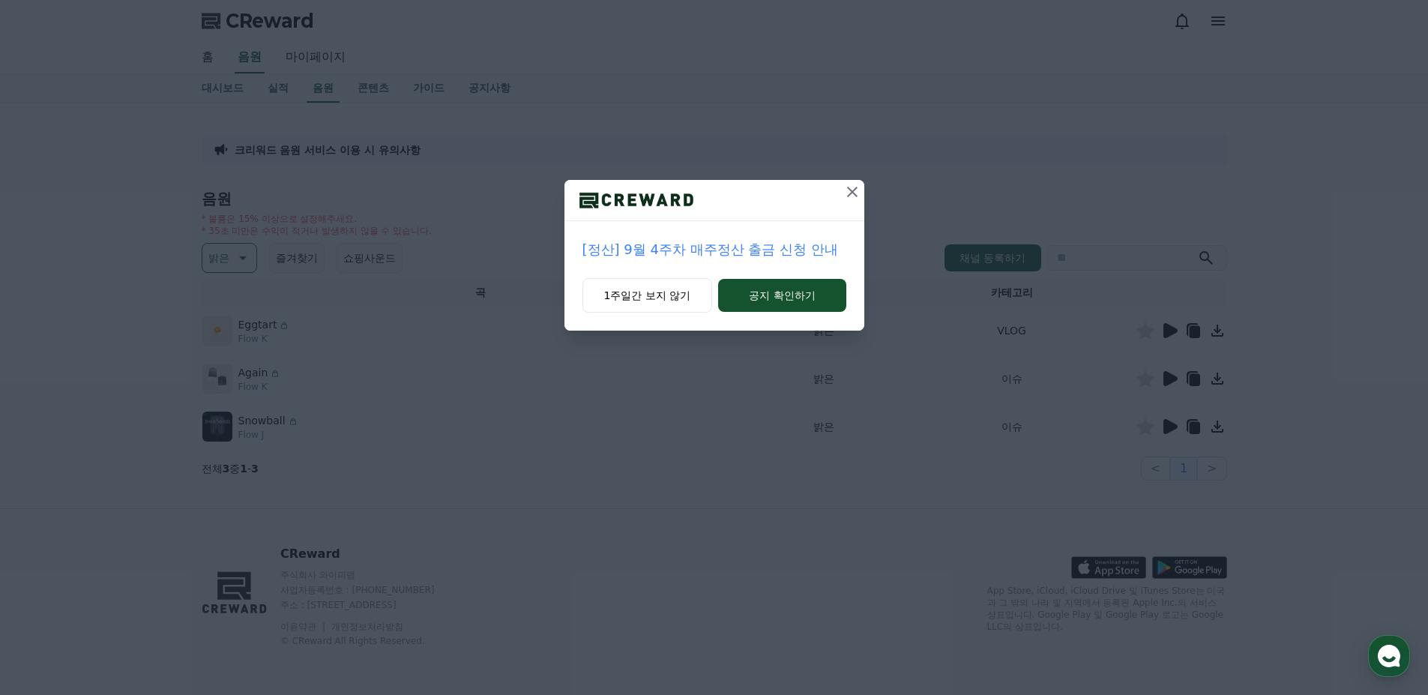
click at [855, 187] on icon at bounding box center [852, 192] width 18 height 18
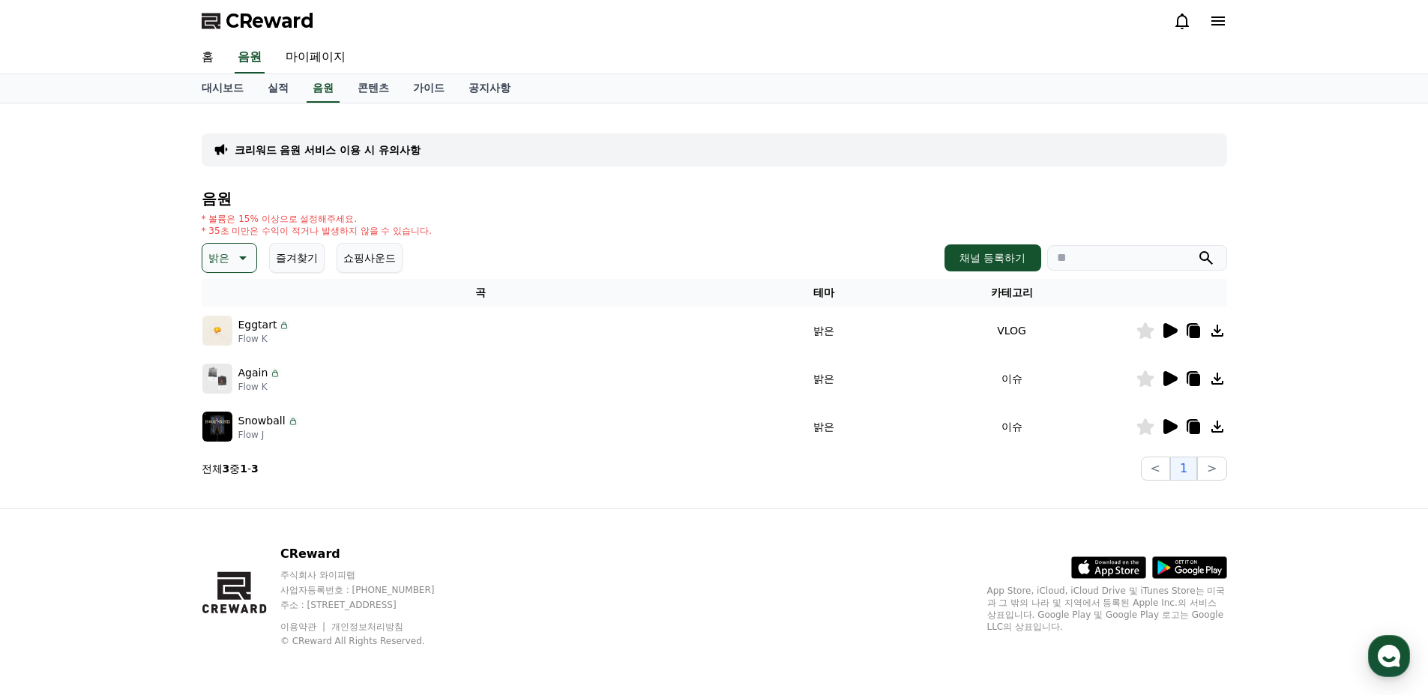
click at [1172, 328] on icon at bounding box center [1170, 330] width 14 height 15
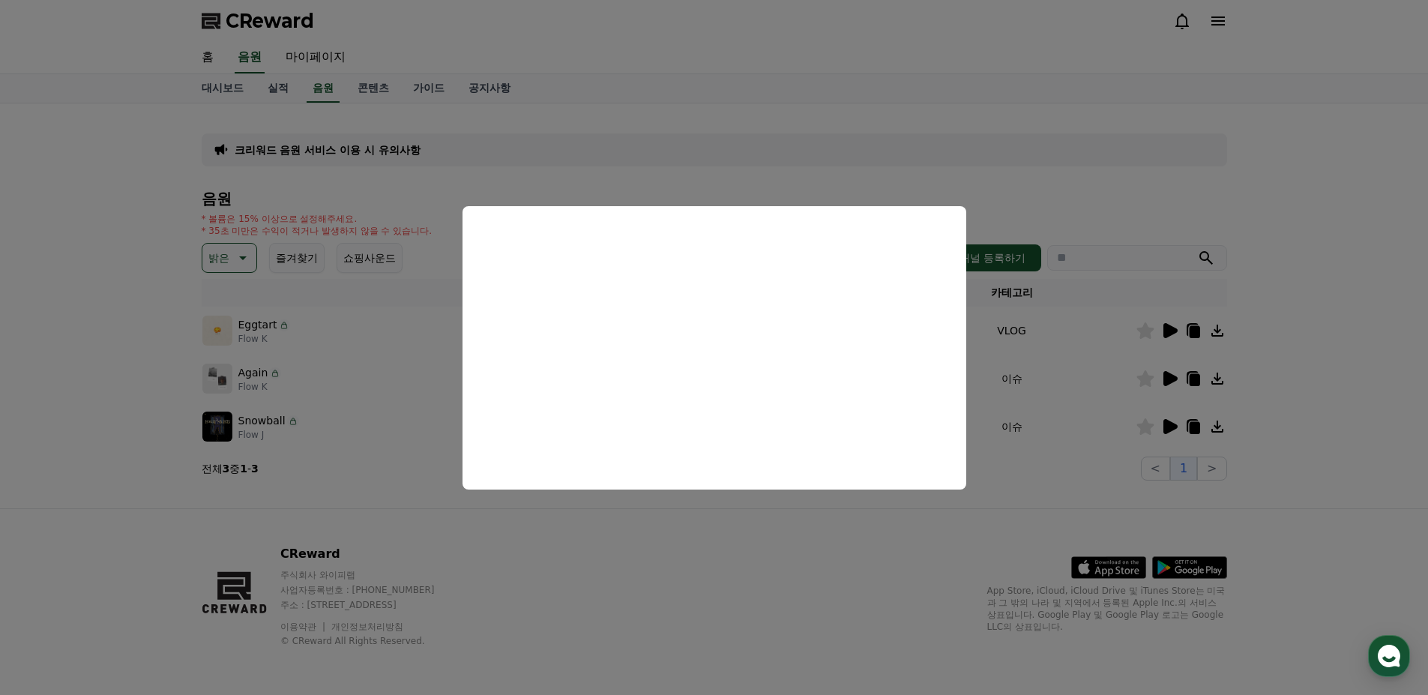
click at [1169, 378] on button "close modal" at bounding box center [714, 347] width 1428 height 695
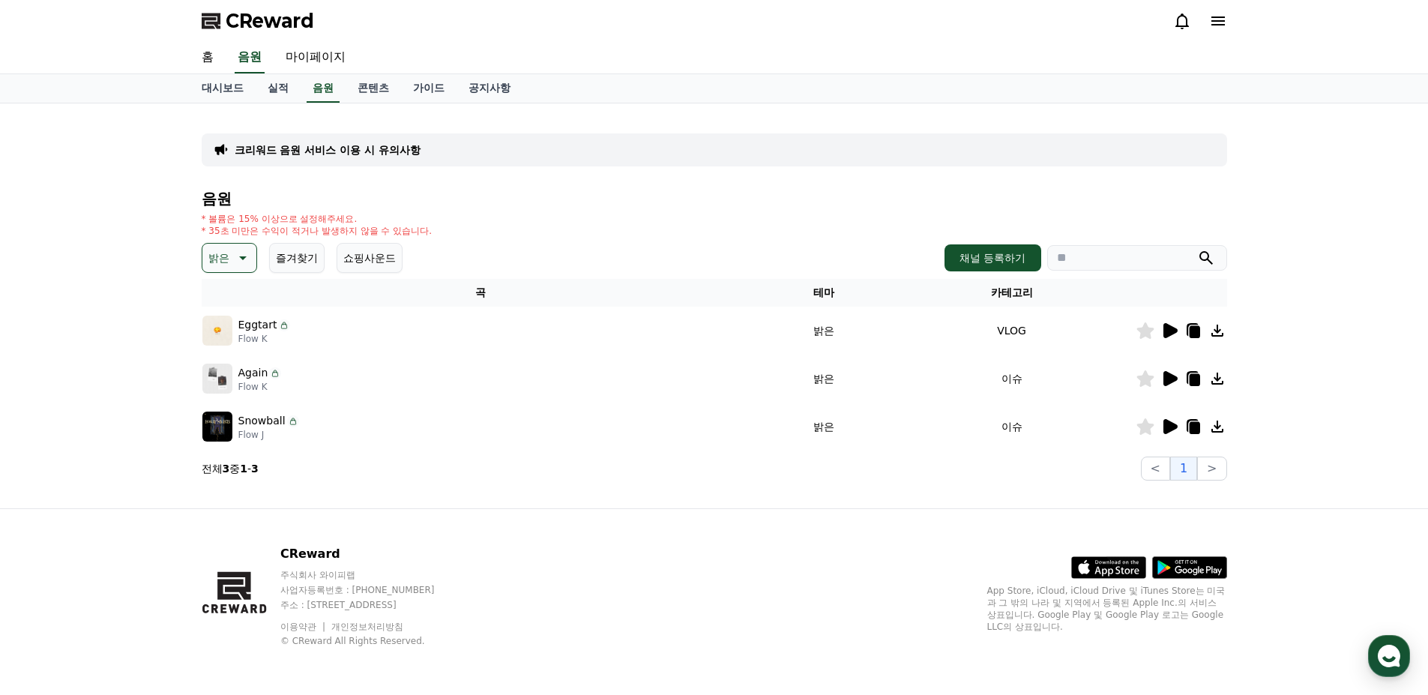
click at [1166, 379] on icon at bounding box center [1170, 378] width 14 height 15
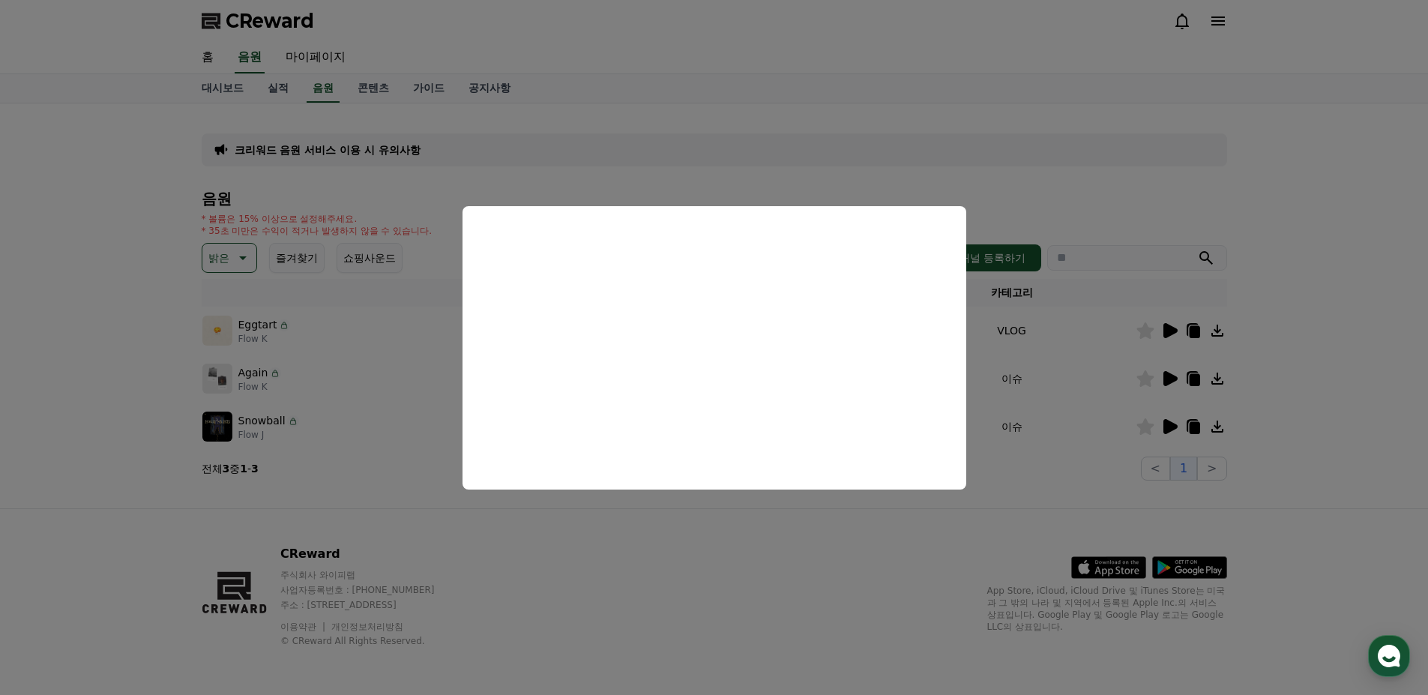
click at [834, 549] on button "close modal" at bounding box center [714, 347] width 1428 height 695
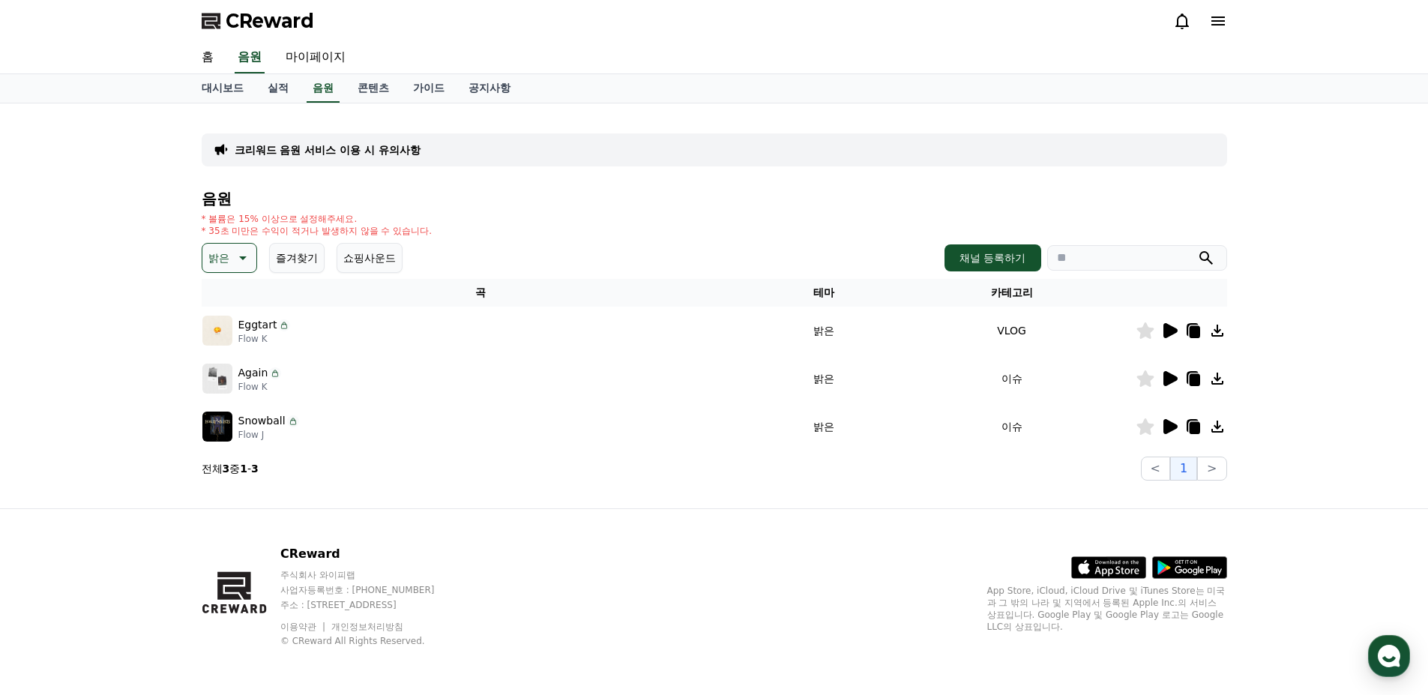
click at [236, 262] on icon at bounding box center [241, 258] width 18 height 18
click at [243, 317] on button "즐거움" at bounding box center [225, 312] width 43 height 33
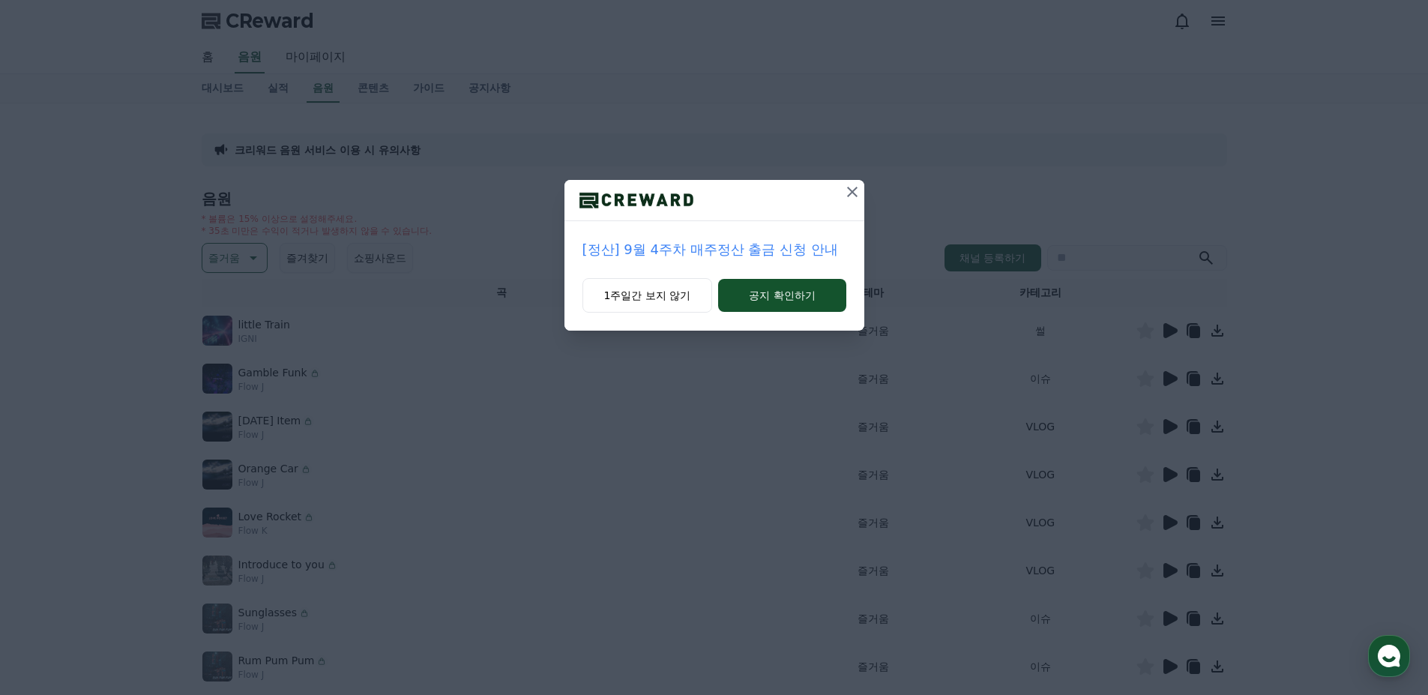
click at [859, 190] on icon at bounding box center [852, 192] width 18 height 18
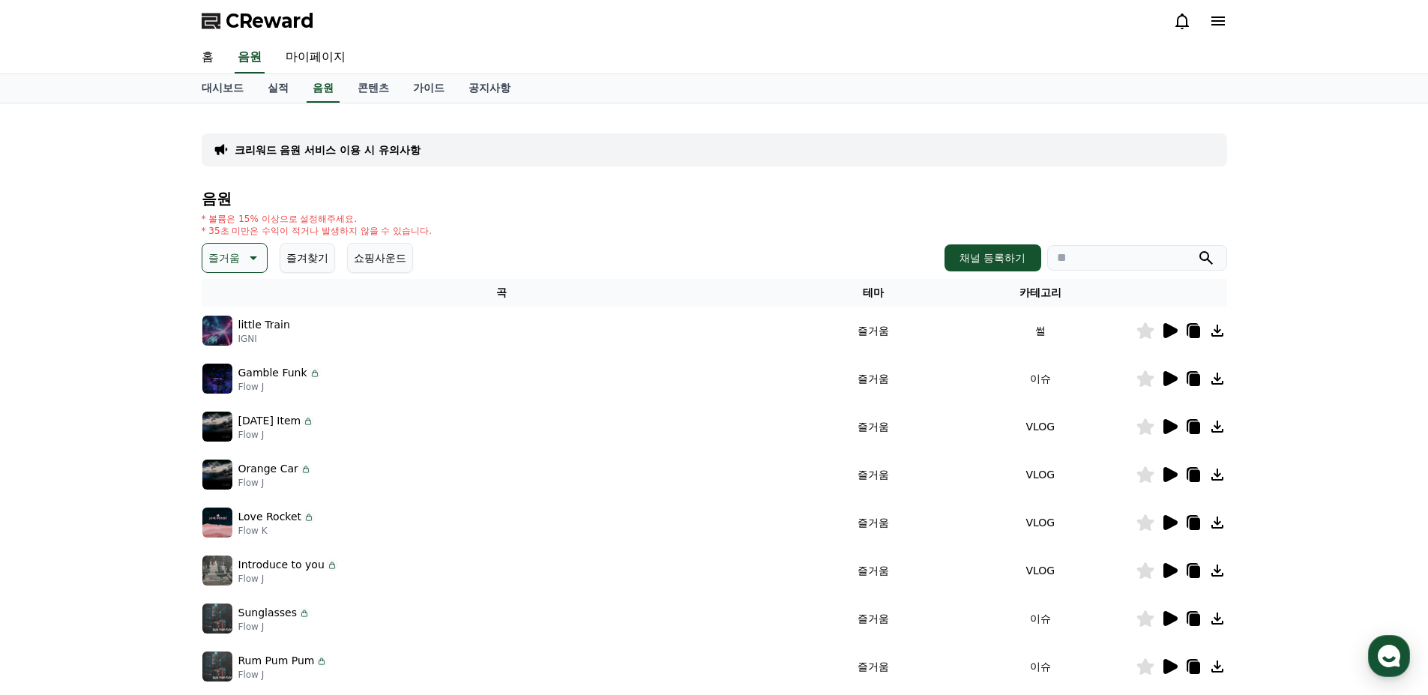
click at [1168, 326] on icon at bounding box center [1170, 330] width 14 height 15
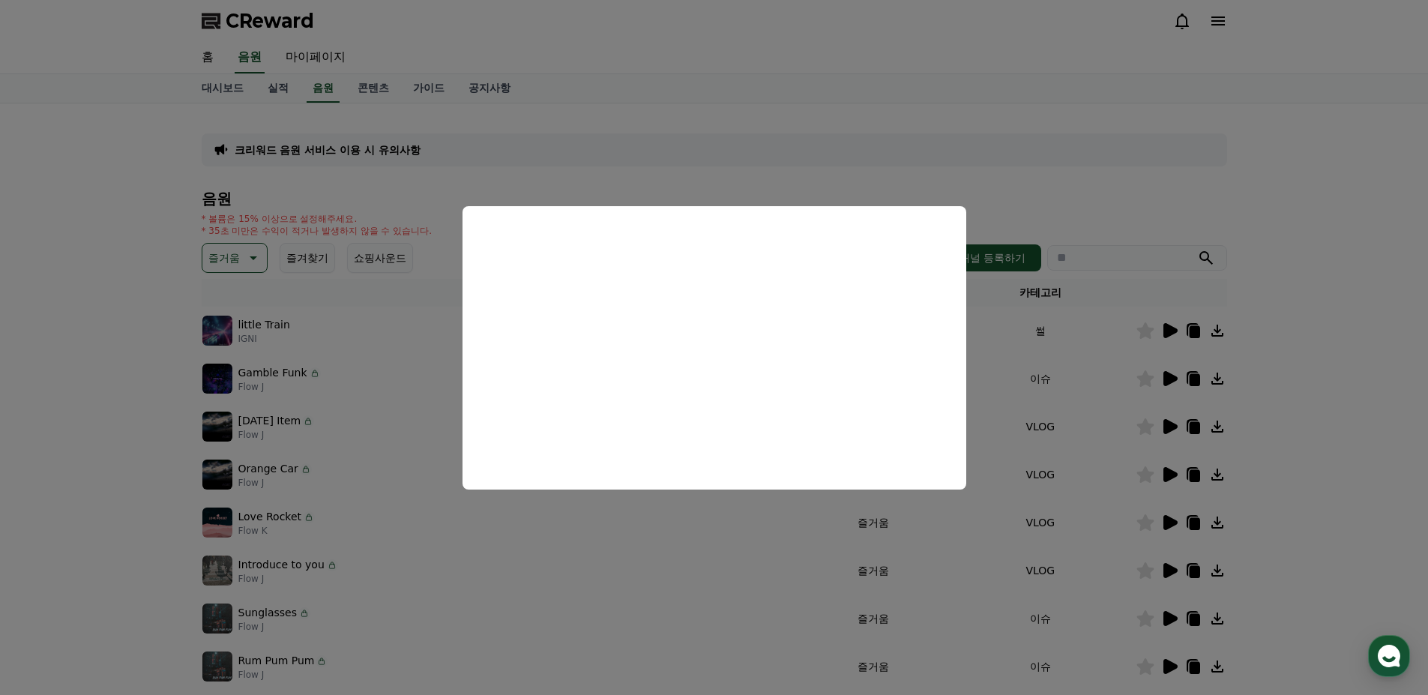
click at [1168, 373] on button "close modal" at bounding box center [714, 347] width 1428 height 695
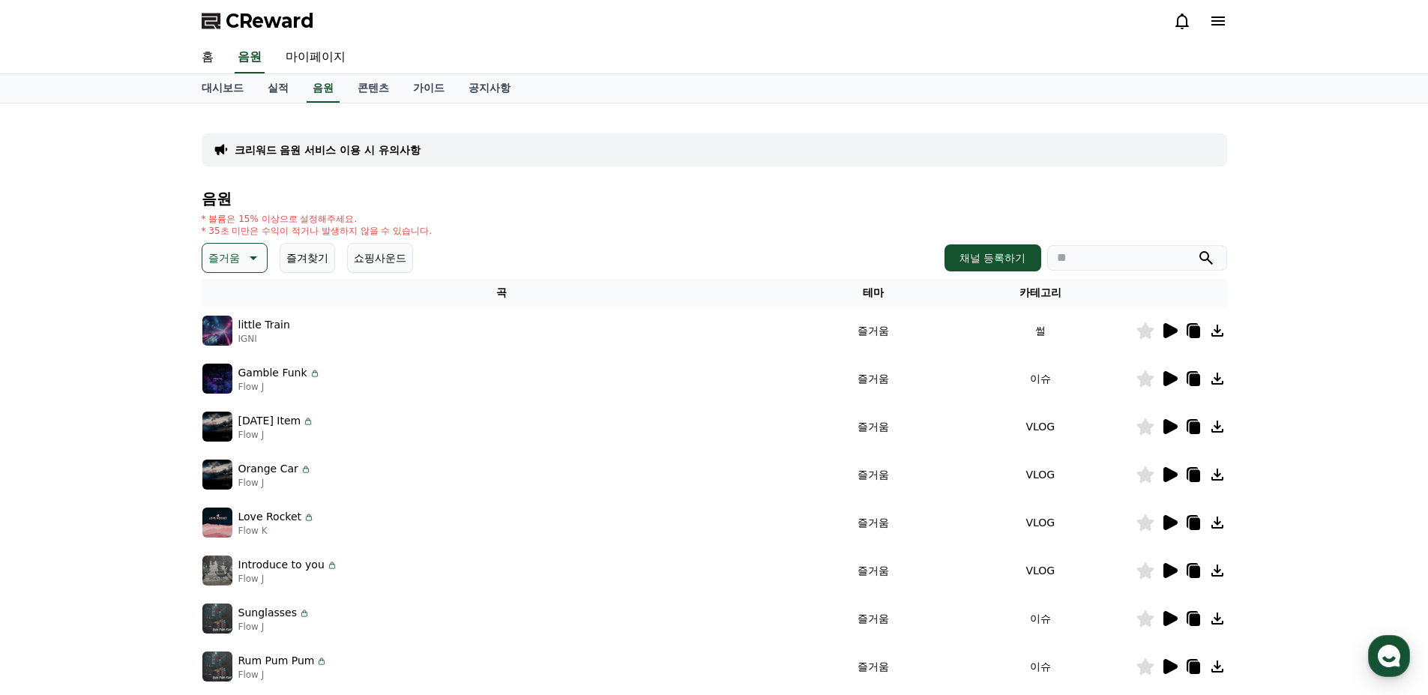
click at [1194, 337] on icon at bounding box center [1194, 332] width 10 height 12
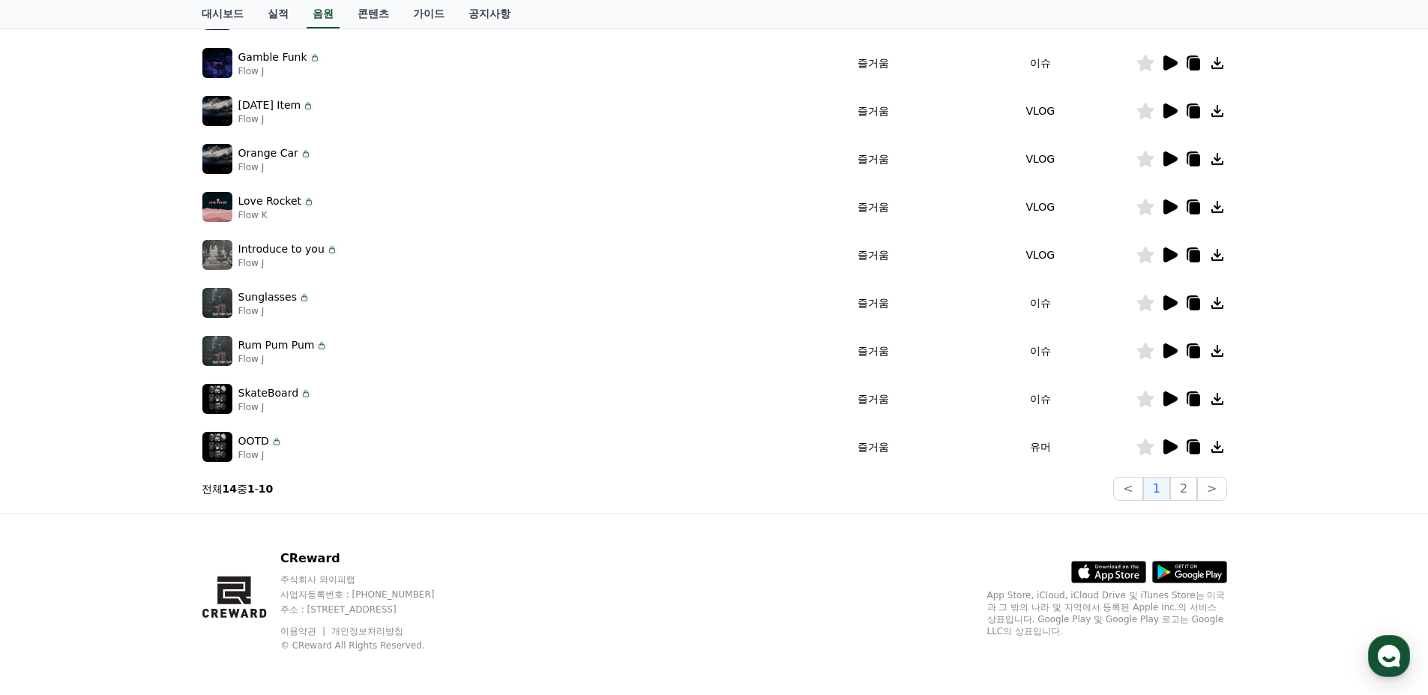
scroll to position [320, 0]
